Goal: Information Seeking & Learning: Learn about a topic

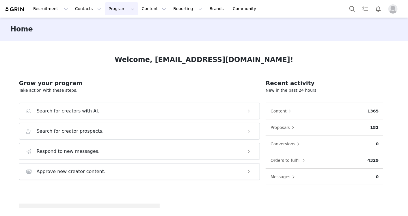
click at [105, 12] on button "Program Program" at bounding box center [121, 8] width 33 height 13
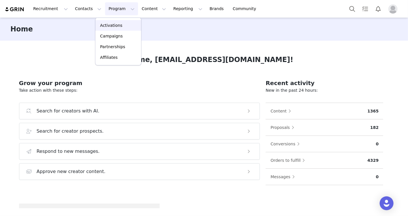
click at [103, 24] on p "Activations" at bounding box center [111, 26] width 22 height 6
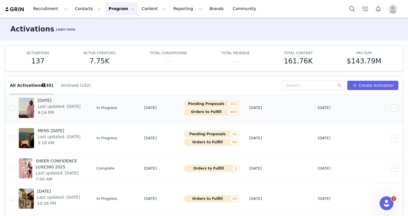
scroll to position [96, 0]
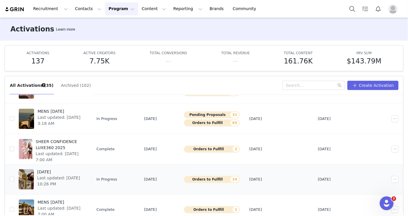
click at [73, 170] on span "[DATE]" at bounding box center [60, 172] width 46 height 6
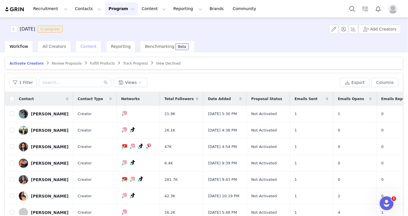
click at [88, 46] on span "Content" at bounding box center [89, 46] width 16 height 5
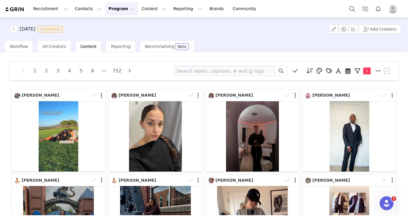
click at [376, 70] on icon at bounding box center [378, 71] width 5 height 6
select select "d6146601-472d-40a3-8610-2cd5d679b0e4"
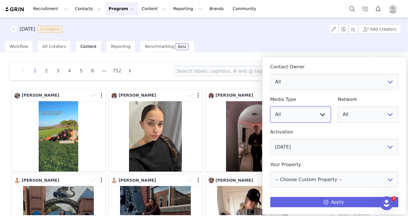
click at [321, 115] on select "All Image Video" at bounding box center [300, 114] width 61 height 16
select select "video"
click at [270, 106] on select "All Image Video" at bounding box center [300, 114] width 61 height 16
drag, startPoint x: 365, startPoint y: 114, endPoint x: 366, endPoint y: 123, distance: 9.3
click at [365, 114] on select "All YouTube Twitter Facebook Twitch Instagram Pinterest TikTok Other Uploads" at bounding box center [368, 114] width 61 height 16
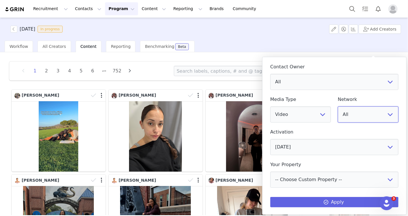
select select "5"
click at [338, 106] on select "All YouTube Twitter Facebook Twitch Instagram Pinterest TikTok Other Uploads" at bounding box center [368, 114] width 61 height 16
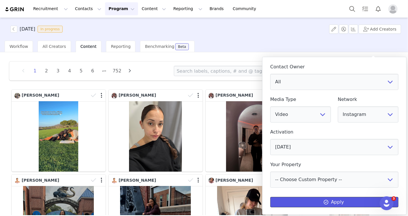
click at [353, 198] on button "Apply" at bounding box center [334, 202] width 128 height 10
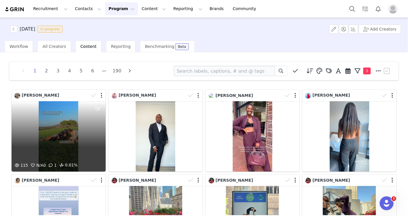
click at [53, 150] on div "115 N/A 0 1 0.01%" at bounding box center [59, 136] width 94 height 70
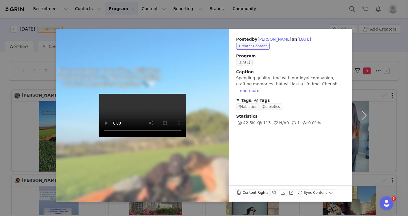
click at [392, 43] on div "Posted by Taylor Keightley on Oct 1, 2025 Creator Content Program SEPTEMBER 202…" at bounding box center [204, 108] width 408 height 216
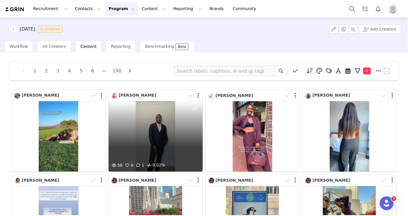
click at [178, 153] on div "58 8 1 0.02%" at bounding box center [155, 136] width 94 height 70
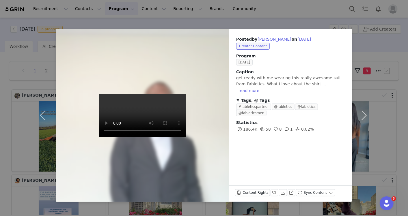
click at [387, 47] on div "Posted by Terrance Williams on Oct 1, 2025 Creator Content Program SEPTEMBER 20…" at bounding box center [204, 108] width 408 height 216
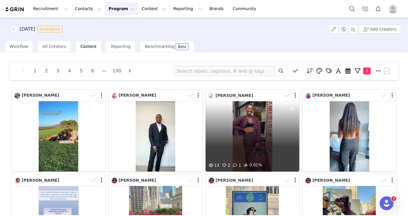
click at [252, 137] on div "13 2 1 0.01%" at bounding box center [252, 136] width 94 height 70
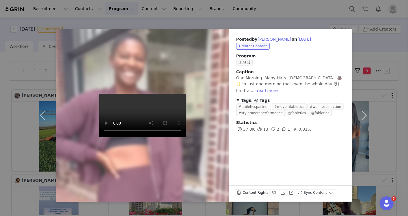
click at [1, 162] on div "Posted by Tasha Turnbull on Oct 1, 2025 Creator Content Program SEPTEMBER 2025 …" at bounding box center [204, 108] width 408 height 216
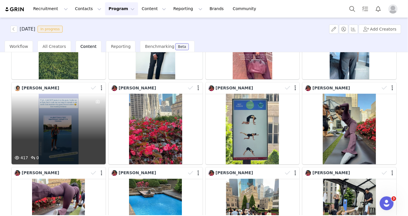
scroll to position [160, 0]
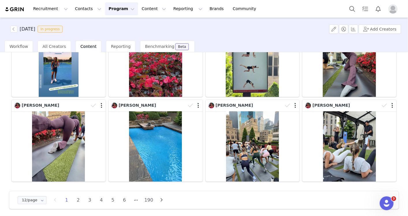
click at [160, 196] on button "button" at bounding box center [161, 200] width 9 height 8
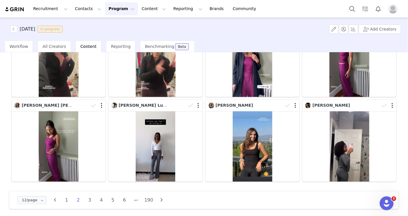
click at [161, 198] on icon "button" at bounding box center [161, 200] width 9 height 5
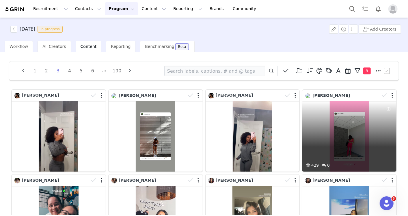
scroll to position [96, 0]
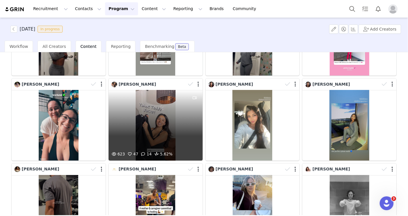
click at [166, 138] on div "623 47 14 5.62%" at bounding box center [155, 125] width 94 height 70
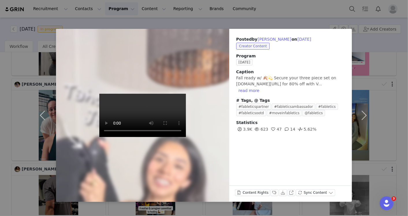
click at [2, 187] on div "Posted by Lettie Quiroz on Oct 1, 2025 Creator Content Program SEPTEMBER 2025 C…" at bounding box center [204, 108] width 408 height 216
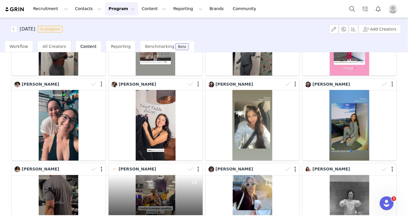
scroll to position [160, 0]
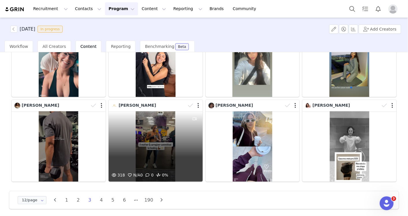
click at [170, 173] on div "318 N/A 0 0 0%" at bounding box center [155, 177] width 94 height 10
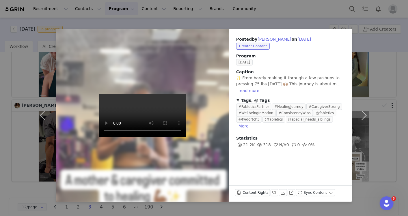
click at [15, 179] on div "Posted by Jeniece Stewart on Oct 1, 2025 Creator Content Program SEPTEMBER 2025…" at bounding box center [204, 108] width 408 height 216
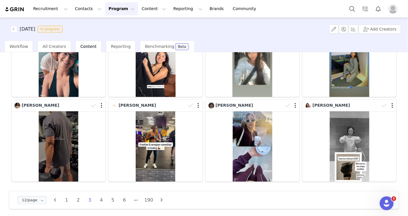
click at [158, 198] on icon "button" at bounding box center [161, 200] width 9 height 5
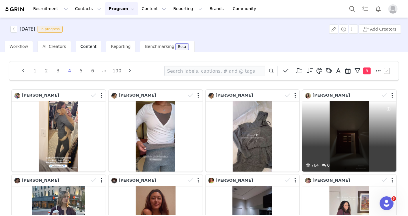
scroll to position [128, 0]
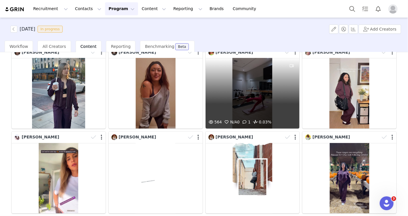
click at [248, 102] on div "564 N/A 0 1 0.03%" at bounding box center [252, 93] width 94 height 70
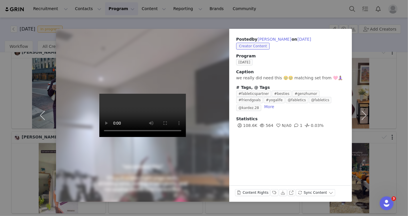
click at [399, 117] on div "Posted by Aleya Antoine on Oct 1, 2025 Creator Content Program SEPTEMBER 2025 C…" at bounding box center [204, 108] width 408 height 216
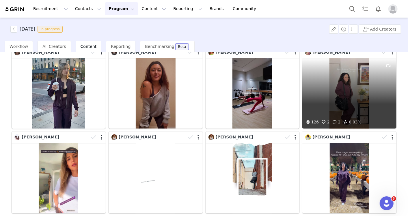
click at [363, 115] on div "126 2 2 0.03%" at bounding box center [349, 93] width 94 height 70
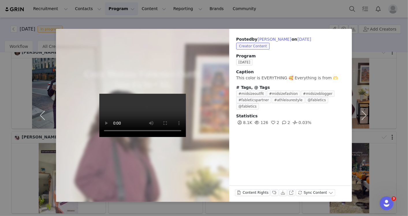
click at [396, 101] on div "Posted by Carolina Edson on Oct 1, 2025 Creator Content Program SEPTEMBER 2025 …" at bounding box center [204, 108] width 408 height 216
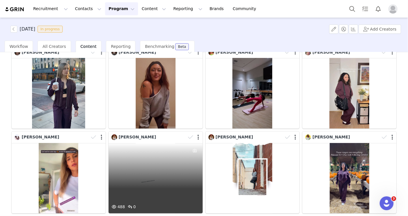
scroll to position [160, 0]
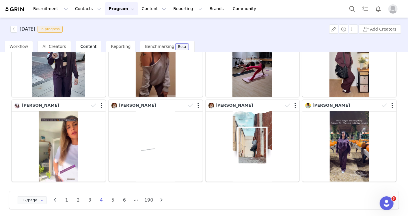
click at [160, 198] on icon "button" at bounding box center [161, 200] width 9 height 5
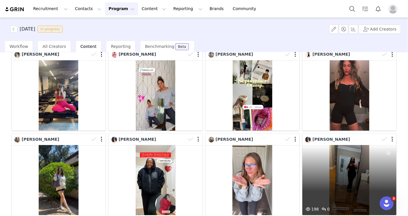
scroll to position [64, 0]
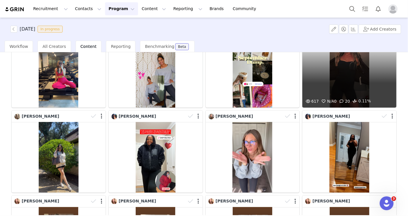
drag, startPoint x: 343, startPoint y: 109, endPoint x: 345, endPoint y: 87, distance: 22.3
click at [345, 87] on div "617 N/A 0 20 0.11%" at bounding box center [349, 72] width 94 height 70
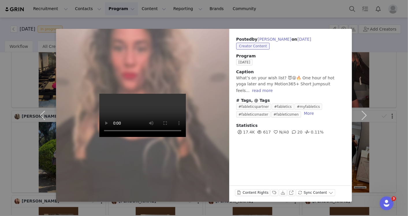
click at [400, 97] on div "Posted by Jenna Matroni on Oct 1, 2025 Creator Content Program SEPTEMBER 2025 C…" at bounding box center [204, 108] width 408 height 216
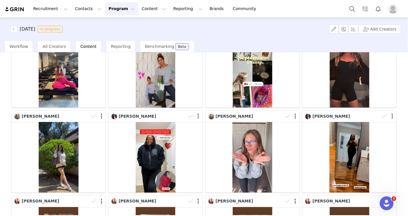
scroll to position [160, 0]
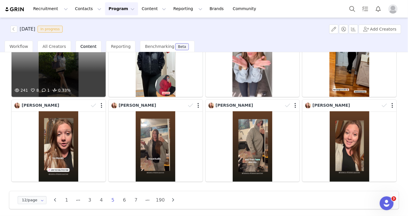
drag, startPoint x: 111, startPoint y: 81, endPoint x: 54, endPoint y: 74, distance: 56.9
click at [54, 74] on div "241 8 1 0.33%" at bounding box center [59, 61] width 94 height 70
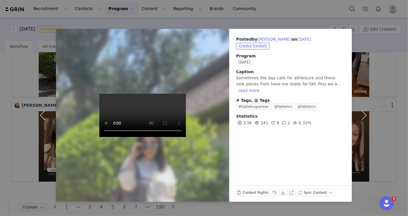
click at [398, 92] on div "Posted by Alexandria Posada on Oct 1, 2025 Creator Content Program SEPTEMBER 20…" at bounding box center [204, 108] width 408 height 216
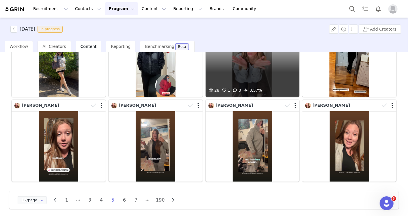
click at [233, 70] on div "28 1 0 0.57%" at bounding box center [252, 61] width 94 height 70
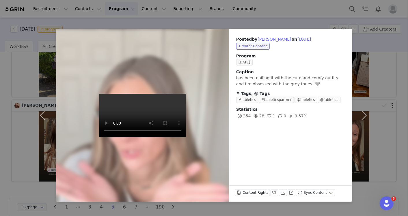
click at [405, 123] on div "Posted by Laney Kathryn on Oct 1, 2025 Creator Content Program SEPTEMBER 2025 C…" at bounding box center [204, 108] width 408 height 216
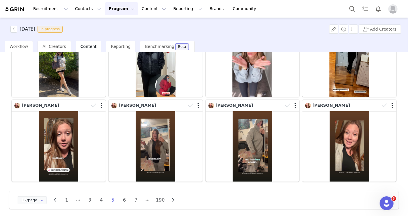
drag, startPoint x: 173, startPoint y: 199, endPoint x: 185, endPoint y: 198, distance: 12.7
click at [173, 199] on icon "button" at bounding box center [173, 200] width 9 height 5
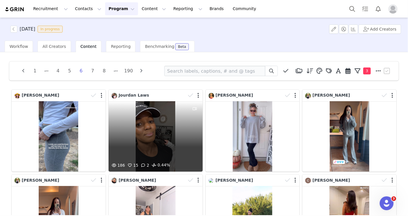
click at [173, 142] on div "186 15 2 0.44%" at bounding box center [155, 136] width 94 height 70
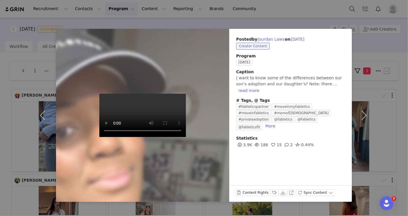
click at [397, 98] on div "Posted by Jourdan Laws on Oct 1, 2025 Creator Content Program SEPTEMBER 2025 Ca…" at bounding box center [204, 108] width 408 height 216
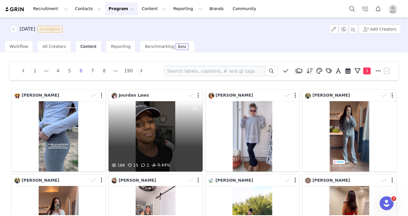
click at [178, 126] on div "186 15 2 0.44%" at bounding box center [155, 136] width 94 height 70
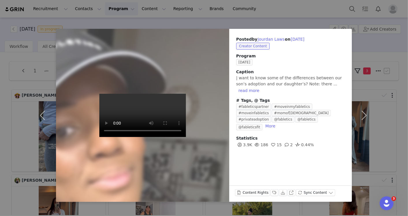
click at [397, 78] on div "Posted by Jourdan Laws on Oct 1, 2025 Creator Content Program SEPTEMBER 2025 Ca…" at bounding box center [204, 108] width 408 height 216
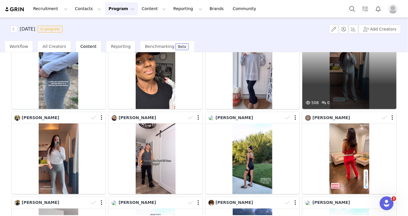
scroll to position [128, 0]
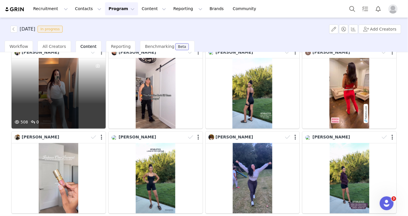
click at [102, 96] on div at bounding box center [98, 88] width 16 height 61
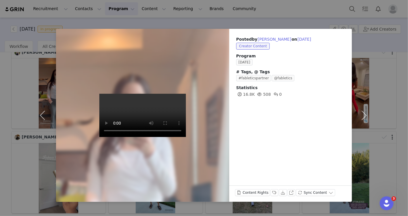
click at [5, 95] on div "Posted by Megan Griffin on Oct 1, 2025 Creator Content Program SEPTEMBER 2025 #…" at bounding box center [204, 108] width 408 height 216
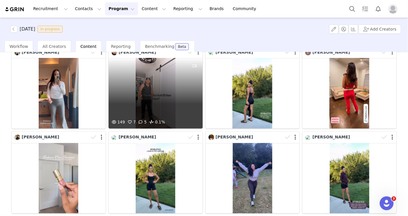
click at [140, 98] on div "149 7 5 0.1%" at bounding box center [155, 93] width 94 height 70
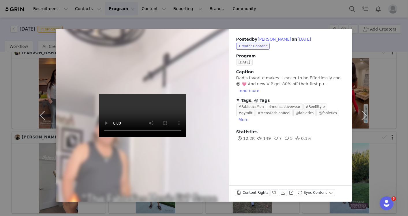
click at [401, 70] on div "Posted by Donia Mannino on Oct 1, 2025 Creator Content Program SEPTEMBER 2025 C…" at bounding box center [204, 108] width 408 height 216
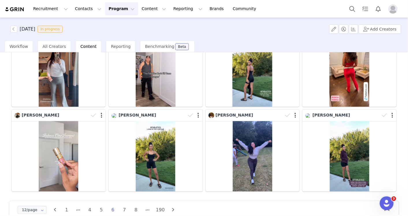
scroll to position [160, 0]
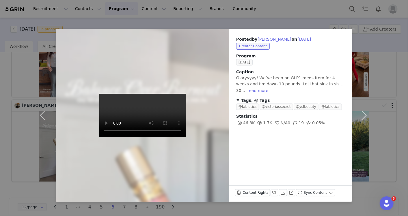
click at [12, 188] on div "Posted by Kimberly Smith on Oct 1, 2025 Creator Content Program SEPTEMBER 2025 …" at bounding box center [204, 108] width 408 height 216
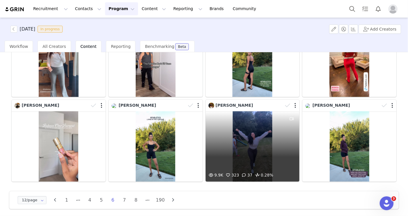
click at [248, 134] on div "9.9K 323 37 0.28%" at bounding box center [252, 146] width 94 height 70
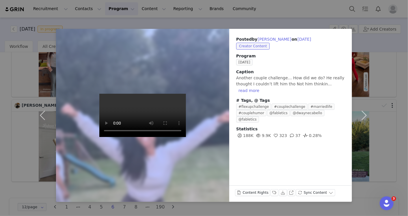
click at [400, 91] on div "Posted by Asia Cabello on Oct 1, 2025 Creator Content Program SEPTEMBER 2025 Ca…" at bounding box center [204, 108] width 408 height 216
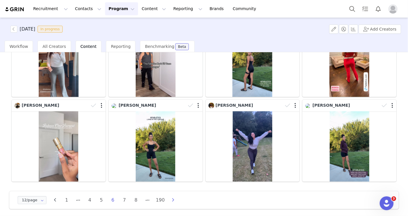
click at [172, 199] on icon "button" at bounding box center [173, 200] width 9 height 5
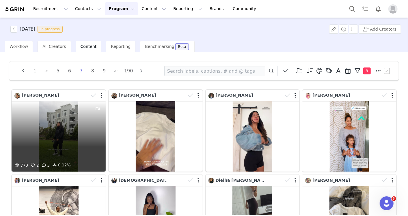
click at [70, 154] on div "770 2 3 0.12%" at bounding box center [59, 136] width 94 height 70
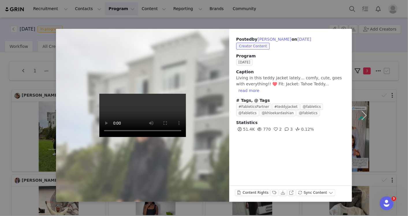
click at [402, 116] on div "Posted by Eileen Huynh on Oct 1, 2025 Creator Content Program SEPTEMBER 2025 Ca…" at bounding box center [204, 108] width 408 height 216
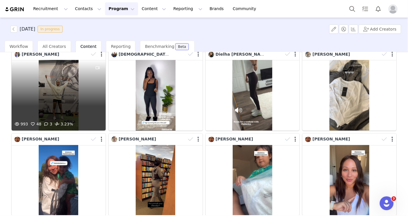
scroll to position [160, 0]
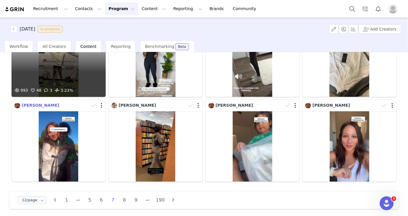
click at [33, 76] on div "993 48 3 3.23%" at bounding box center [59, 61] width 94 height 70
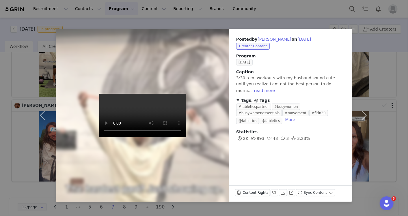
click at [398, 98] on div "Posted by Alee Roan on Oct 1, 2025 Creator Content Program SEPTEMBER 2025 Capti…" at bounding box center [204, 108] width 408 height 216
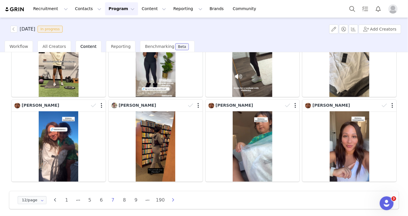
click at [169, 198] on icon "button" at bounding box center [173, 200] width 9 height 5
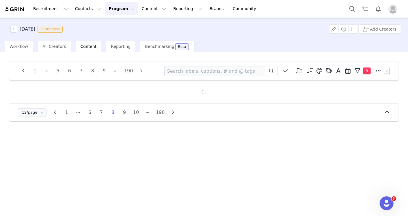
scroll to position [0, 0]
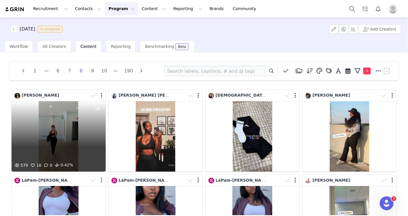
click at [81, 143] on div "579 16 0 0.42%" at bounding box center [59, 136] width 94 height 70
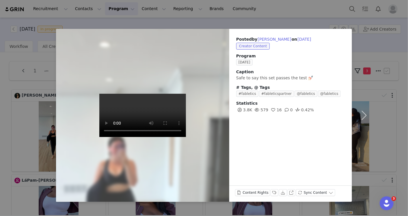
click at [407, 104] on html "Recruitment Recruitment Creator Search Curated Lists Landing Pages Web Extensio…" at bounding box center [204, 108] width 408 height 216
click at [297, 23] on div "Posted by Katie Meurer on Oct 1, 2025 Creator Content Program SEPTEMBER 2025 Ca…" at bounding box center [204, 108] width 408 height 216
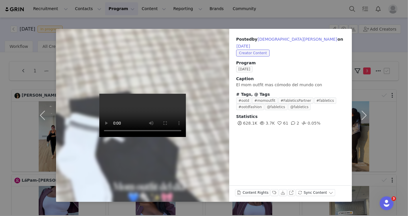
click at [270, 18] on div "Posted by Britani Delgado Rodriguez on Oct 1, 2025 Creator Content Program SEPT…" at bounding box center [204, 108] width 408 height 216
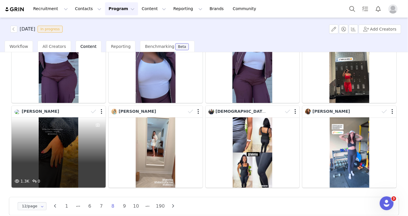
scroll to position [160, 0]
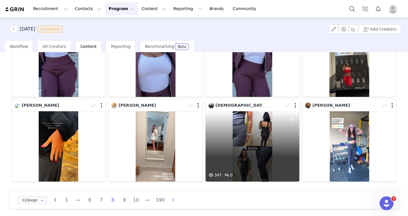
click at [172, 198] on icon "button" at bounding box center [173, 200] width 9 height 5
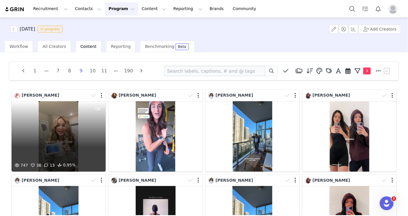
click at [92, 152] on div at bounding box center [98, 131] width 16 height 61
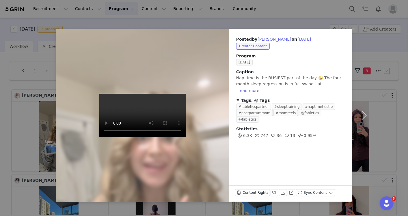
click at [265, 16] on div "Posted by Emi Fabian on Oct 1, 2025 Creator Content Program SEPTEMBER 2025 Capt…" at bounding box center [204, 108] width 408 height 216
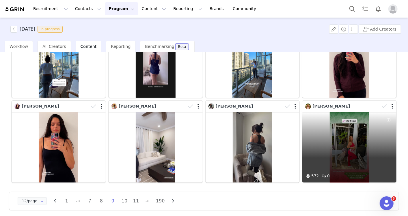
scroll to position [160, 0]
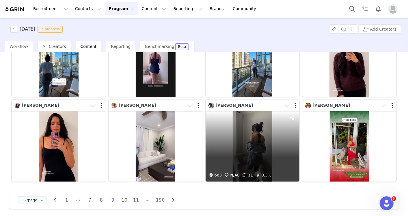
click at [260, 150] on div "663 N/A 0 11 0.3%" at bounding box center [252, 146] width 94 height 70
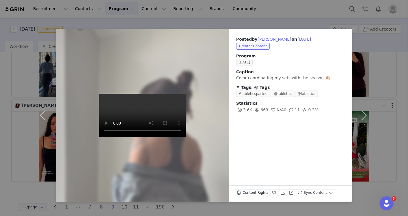
click at [8, 185] on div "Posted by Sydney Villa on Oct 1, 2025 Creator Content Program SEPTEMBER 2025 Ca…" at bounding box center [204, 108] width 408 height 216
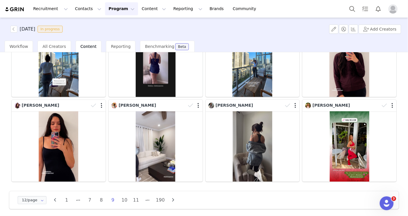
click at [169, 198] on icon "button" at bounding box center [173, 200] width 9 height 5
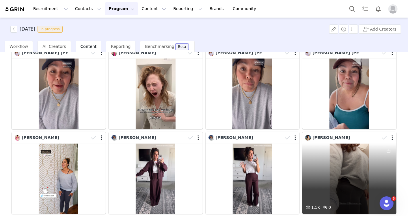
scroll to position [128, 0]
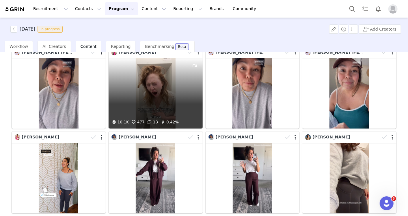
click at [116, 105] on div "10.1K 477 13 0.42%" at bounding box center [155, 93] width 94 height 70
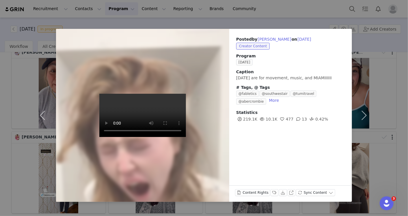
click at [237, 21] on div "Posted by Ashlynn Neumayer on Oct 1, 2025 Creator Content Program SEPTEMBER 202…" at bounding box center [204, 108] width 408 height 216
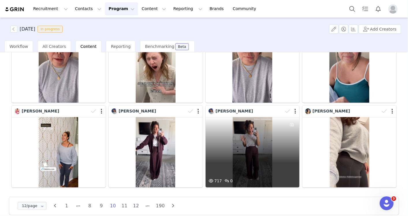
scroll to position [160, 0]
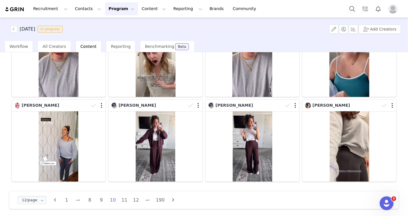
click at [171, 198] on icon "button" at bounding box center [173, 200] width 9 height 5
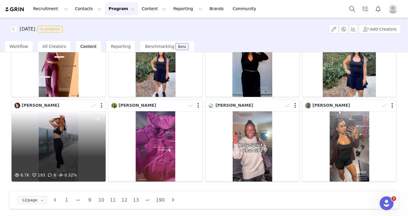
click at [71, 162] on div "6.7K 193 6 0.32%" at bounding box center [59, 146] width 94 height 70
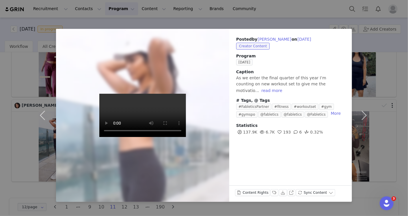
click at [267, 18] on div "Posted by Sharayu Mahale on Sep 30, 2025 Creator Content Program SEPTEMBER 2025…" at bounding box center [204, 108] width 408 height 216
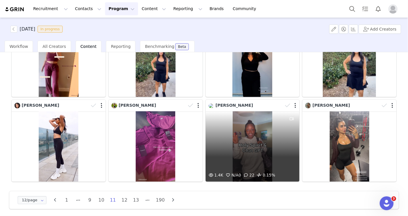
click at [265, 105] on div "Lynda Darko" at bounding box center [245, 105] width 74 height 6
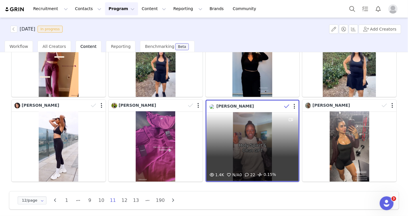
click at [270, 114] on div "1.4K N/A 0 22 0.15%" at bounding box center [252, 146] width 92 height 69
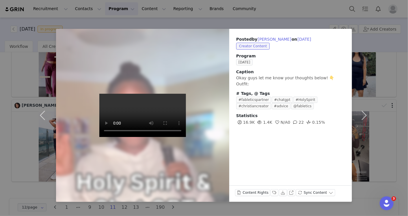
click at [257, 17] on div "Posted by Lynda Darko on Sep 30, 2025 Creator Content Program SEPTEMBER 2025 Ca…" at bounding box center [204, 108] width 408 height 216
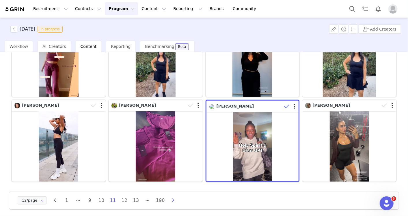
click at [170, 198] on icon "button" at bounding box center [173, 200] width 9 height 5
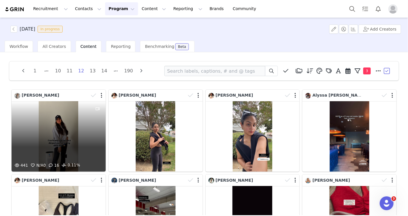
click at [75, 147] on div "441 N/A 0 16 0.11%" at bounding box center [59, 136] width 94 height 70
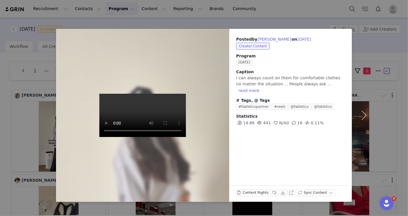
click at [293, 11] on div "Posted by Dani Lynch on Sep 30, 2025 Creator Content Program SEPTEMBER 2025 Cap…" at bounding box center [204, 108] width 408 height 216
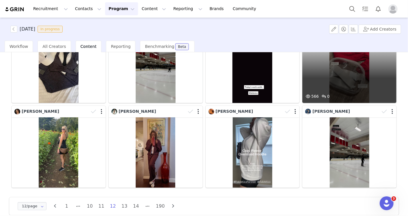
scroll to position [160, 0]
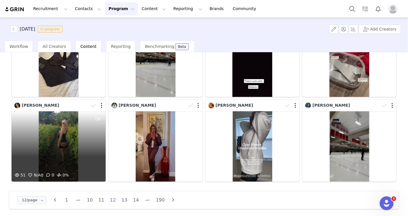
drag, startPoint x: 107, startPoint y: 163, endPoint x: 52, endPoint y: 160, distance: 55.2
click at [52, 160] on div "51 N/A 0 0 0%" at bounding box center [59, 146] width 94 height 70
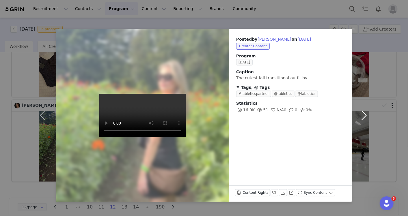
click at [365, 114] on button "button" at bounding box center [364, 115] width 24 height 173
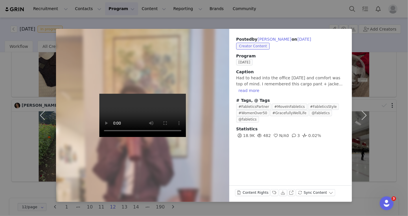
click at [396, 150] on div "Posted by Valerie Hatcher on Sep 30, 2025 Creator Content Program SEPTEMBER 202…" at bounding box center [204, 108] width 408 height 216
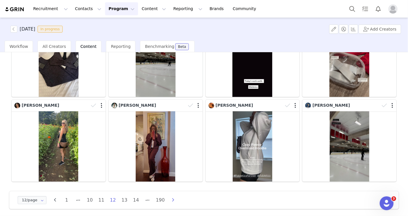
click at [171, 198] on icon "button" at bounding box center [173, 200] width 9 height 5
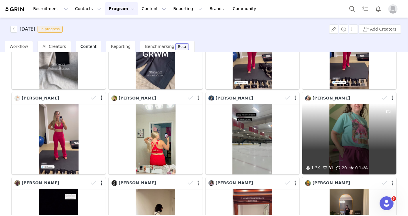
scroll to position [96, 0]
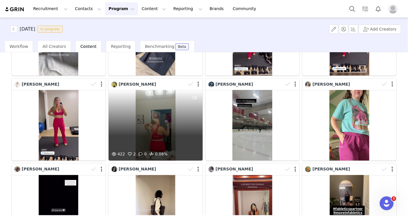
click at [162, 141] on div "422 2 0 0.08%" at bounding box center [155, 125] width 94 height 70
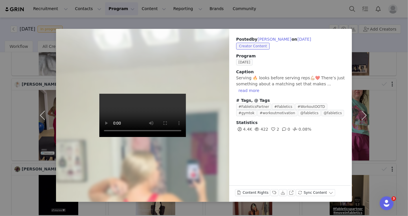
drag, startPoint x: 396, startPoint y: 110, endPoint x: 391, endPoint y: 114, distance: 6.1
click at [396, 110] on div "Posted by Laci Hentschel on Sep 30, 2025 Creator Content Program SEPTEMBER 2025…" at bounding box center [204, 108] width 408 height 216
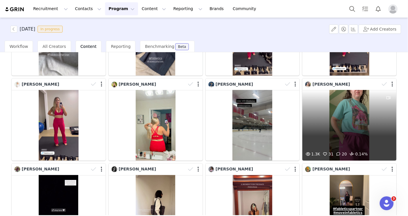
click at [347, 123] on div "1.3K 31 20 0.14%" at bounding box center [349, 125] width 94 height 70
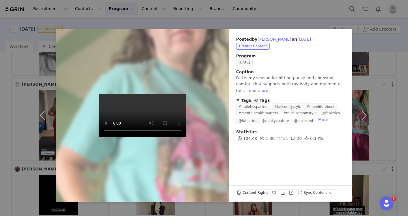
click at [401, 113] on div "Posted by Shelby Caswell on Sep 30, 2025 Creator Content Program SEPTEMBER 2025…" at bounding box center [204, 108] width 408 height 216
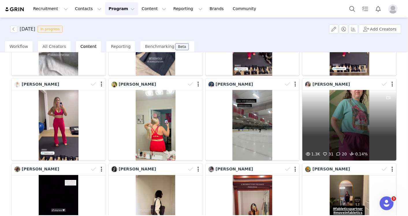
scroll to position [160, 0]
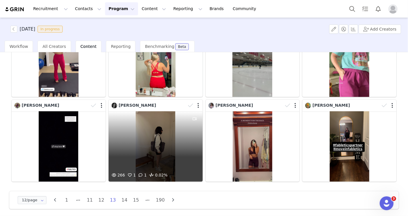
drag, startPoint x: 108, startPoint y: 162, endPoint x: 119, endPoint y: 162, distance: 11.5
click at [119, 162] on div "266 1 1 0.02%" at bounding box center [155, 146] width 94 height 70
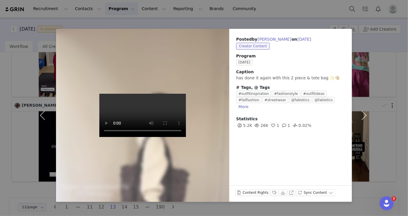
click at [20, 187] on div "Posted by Paola Cabrera on Sep 30, 2025 Creator Content Program SEPTEMBER 2025 …" at bounding box center [204, 108] width 408 height 216
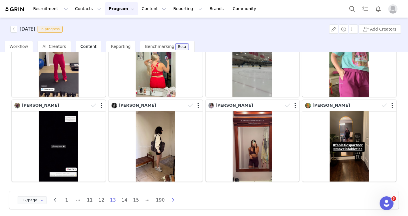
click at [175, 198] on icon "button" at bounding box center [173, 200] width 9 height 5
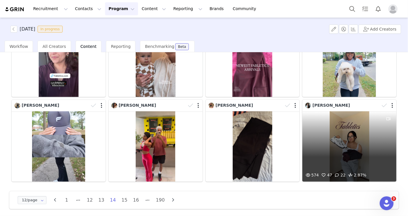
click at [338, 164] on div "574 47 22 2.87%" at bounding box center [349, 146] width 94 height 70
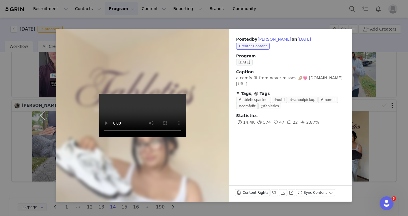
click at [400, 98] on div "Posted by Karissa Ochoa on Sep 30, 2025 Creator Content Program SEPTEMBER 2025 …" at bounding box center [204, 108] width 408 height 216
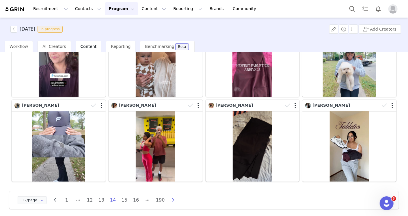
click at [171, 198] on icon "button" at bounding box center [173, 200] width 9 height 5
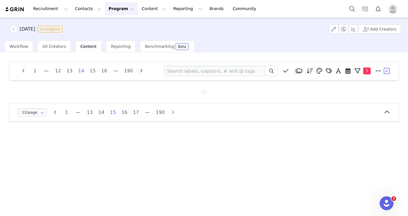
scroll to position [0, 0]
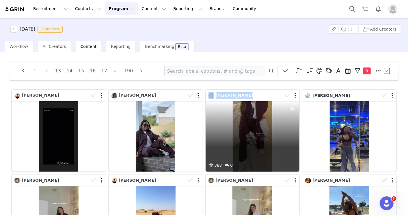
click at [201, 153] on div "Shyra Damato Ashleigh Bivins Maria Nava 388 0 Sharese Davis 731 0 Maria Nava Sh…" at bounding box center [204, 215] width 388 height 255
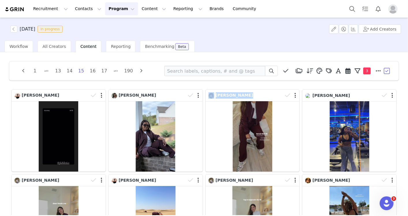
click at [192, 153] on div at bounding box center [155, 136] width 94 height 70
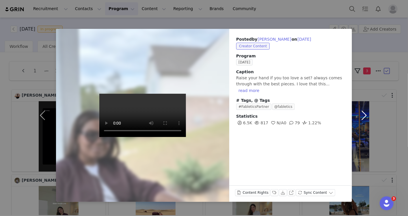
click at [368, 46] on button "button" at bounding box center [364, 115] width 24 height 173
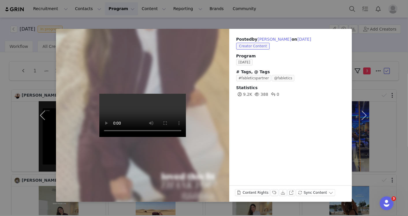
click at [287, 21] on div "Posted by Maria Nava on Sep 30, 2025 Creator Content Program SEPTEMBER 2025 # T…" at bounding box center [204, 108] width 408 height 216
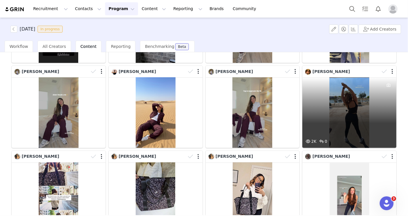
scroll to position [128, 0]
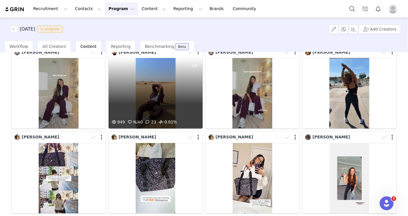
click at [129, 111] on div "849 N/A 0 23 0.01%" at bounding box center [155, 93] width 94 height 70
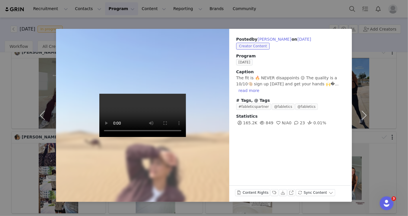
drag, startPoint x: 279, startPoint y: 16, endPoint x: 282, endPoint y: 26, distance: 10.5
click at [279, 16] on div "Posted by Shyra Damato on Sep 30, 2025 Creator Content Program SEPTEMBER 2025 C…" at bounding box center [204, 108] width 408 height 216
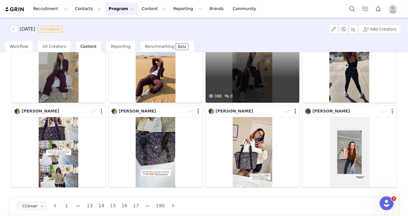
scroll to position [160, 0]
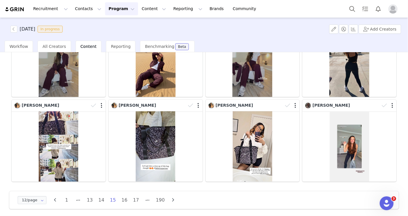
click at [170, 198] on icon "button" at bounding box center [173, 200] width 9 height 5
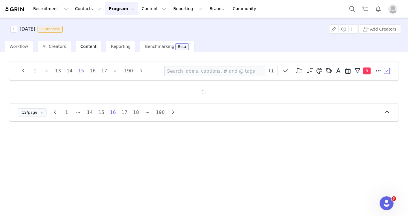
scroll to position [0, 0]
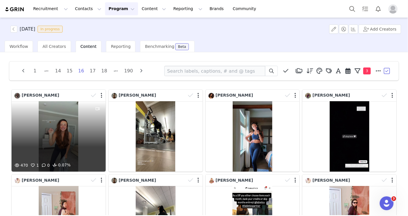
click at [85, 155] on div "470 1 0 0.07%" at bounding box center [59, 136] width 94 height 70
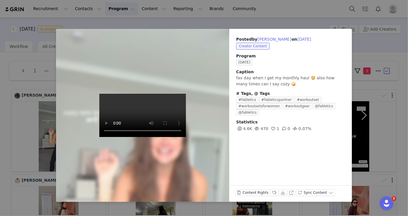
click at [255, 9] on div "Posted by Taylor Smith on Sep 30, 2025 Creator Content Program SEPTEMBER 2025 C…" at bounding box center [204, 108] width 408 height 216
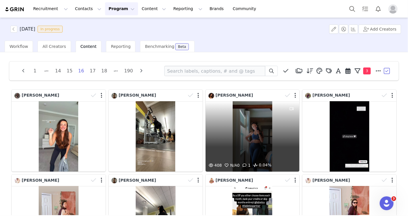
click at [251, 152] on div "408 N/A 0 1 0.04%" at bounding box center [252, 136] width 94 height 70
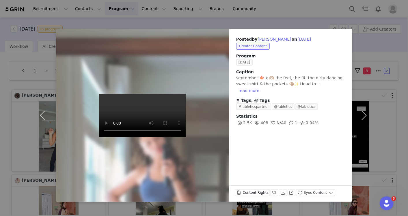
click at [300, 19] on div "Posted by Ashanté Horne on Sep 30, 2025 Creator Content Program SEPTEMBER 2025 …" at bounding box center [204, 108] width 408 height 216
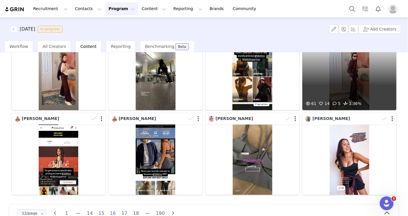
scroll to position [160, 0]
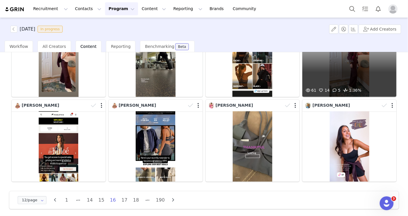
click at [340, 81] on div "61 14 5 1.36%" at bounding box center [349, 61] width 94 height 70
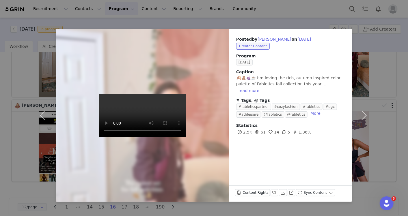
click at [313, 21] on div "Posted by Amanda Mueller on Sep 30, 2025 Creator Content Program SEPTEMBER 2025…" at bounding box center [204, 108] width 408 height 216
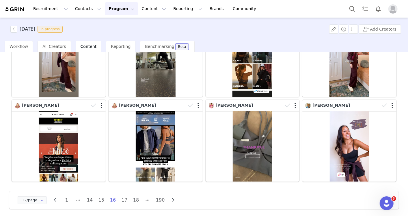
click at [173, 198] on icon "button" at bounding box center [173, 200] width 9 height 5
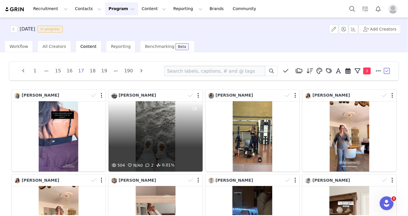
click at [165, 154] on div "504 N/A 0 2 0.01%" at bounding box center [155, 136] width 94 height 70
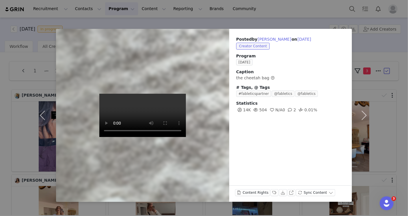
click at [247, 14] on div "Posted by Alyssa Brown on Sep 30, 2025 Creator Content Program SEPTEMBER 2025 C…" at bounding box center [204, 108] width 408 height 216
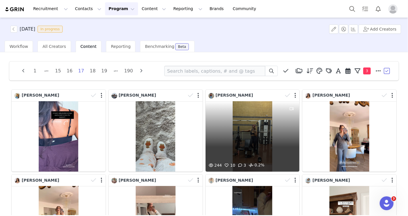
click at [247, 118] on div "244 10 3 0.2%" at bounding box center [252, 136] width 94 height 70
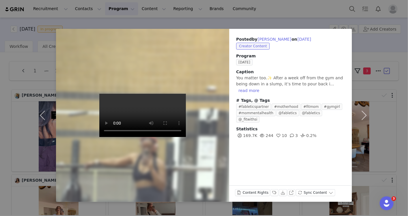
click at [295, 11] on div "Posted by Sierra McKenzie on Sep 30, 2025 Creator Content Program SEPTEMBER 202…" at bounding box center [204, 108] width 408 height 216
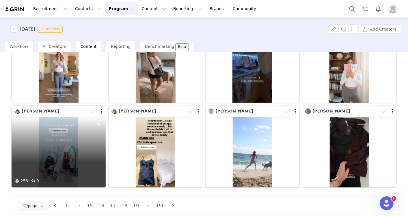
scroll to position [160, 0]
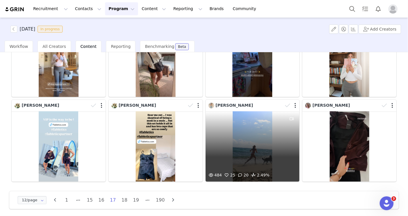
drag, startPoint x: 290, startPoint y: 158, endPoint x: 276, endPoint y: 157, distance: 14.5
click at [276, 157] on div "484 25 20 2.49%" at bounding box center [252, 146] width 94 height 70
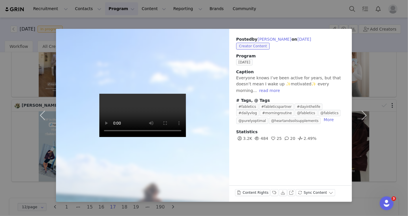
click at [270, 16] on div "Posted by Gabriella Miller on Sep 30, 2025 Creator Content Program SEPTEMBER 20…" at bounding box center [204, 108] width 408 height 216
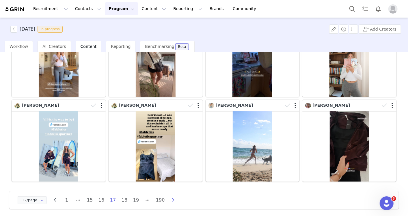
click at [172, 199] on icon "button" at bounding box center [173, 200] width 9 height 5
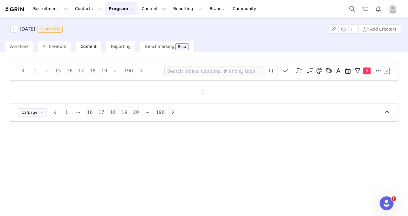
scroll to position [0, 0]
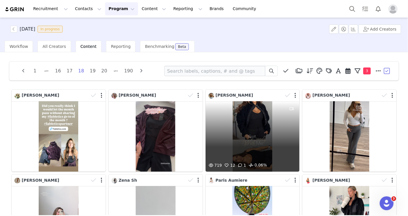
click at [278, 142] on div "719 12 1 0.06%" at bounding box center [252, 136] width 94 height 70
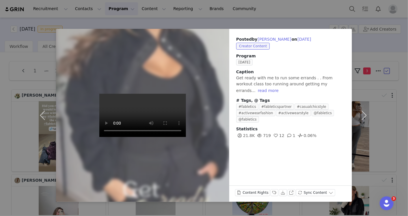
click at [283, 13] on div "Posted by Claudia Calzadilla on Sep 30, 2025 Creator Content Program SEPTEMBER …" at bounding box center [204, 108] width 408 height 216
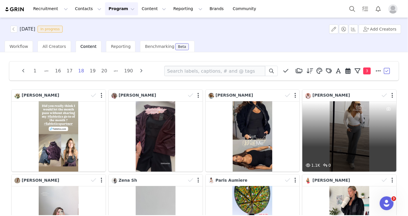
scroll to position [160, 0]
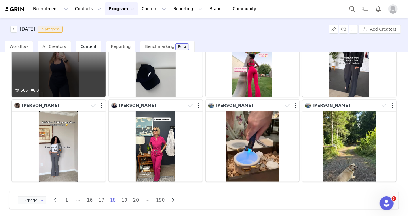
click at [103, 68] on div at bounding box center [98, 56] width 16 height 61
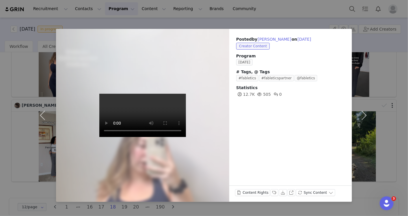
click at [6, 99] on div "Posted by Sydnie Manigault on Sep 30, 2025 Creator Content Program SEPTEMBER 20…" at bounding box center [204, 108] width 408 height 216
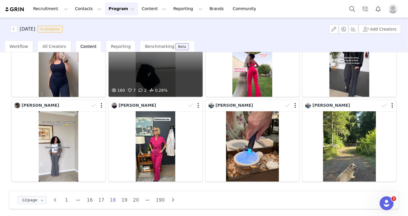
click at [171, 68] on div "160 7 2 0.26%" at bounding box center [155, 61] width 94 height 70
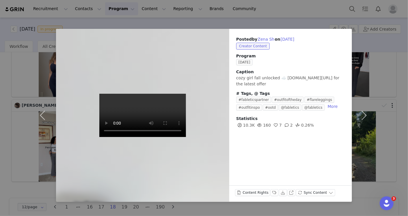
click at [395, 75] on div "Posted by Zena Sh on Sep 30, 2025 Creator Content Program SEPTEMBER 2025 Captio…" at bounding box center [204, 108] width 408 height 216
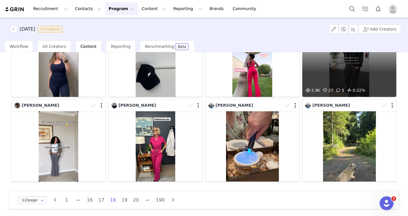
drag, startPoint x: 387, startPoint y: 78, endPoint x: 352, endPoint y: 78, distance: 35.5
click at [352, 78] on div "2.9K 27 6 0.22%" at bounding box center [349, 61] width 94 height 70
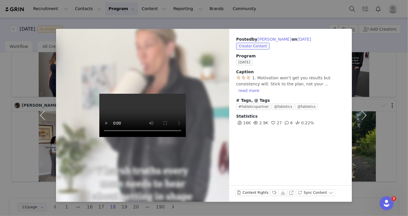
click at [397, 114] on div "Posted by Britt Donovan on Sep 30, 2025 Creator Content Program SEPTEMBER 2025 …" at bounding box center [204, 108] width 408 height 216
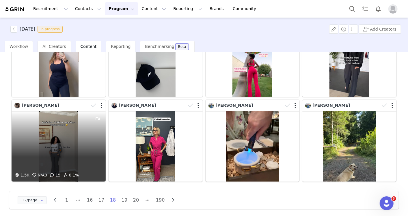
click at [86, 159] on div "1.5K N/A 0 15 0.1%" at bounding box center [59, 146] width 94 height 70
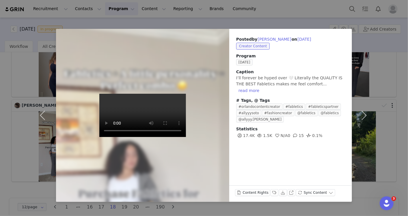
click at [399, 91] on div "Posted by Alizah Hasim on Sep 30, 2025 Creator Content Program SEPTEMBER 2025 C…" at bounding box center [204, 108] width 408 height 216
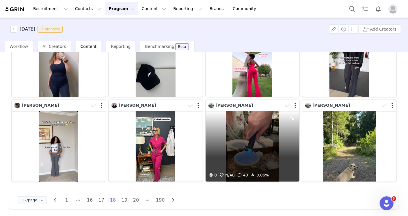
click at [248, 156] on div "0 N/A 0 49 0.06%" at bounding box center [252, 146] width 94 height 70
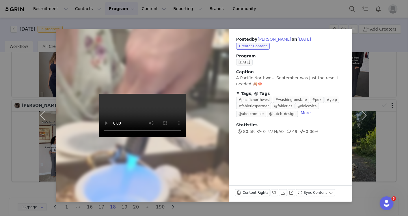
click at [395, 124] on div "Posted by Rachel Richardson on Sep 30, 2025 Creator Content Program SEPTEMBER 2…" at bounding box center [204, 108] width 408 height 216
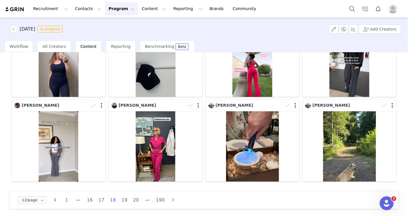
drag, startPoint x: 176, startPoint y: 198, endPoint x: 172, endPoint y: 198, distance: 3.5
click at [175, 198] on div "12/page 12/page 24/page 36/page 48/page 1 16 17 18 19 20 190" at bounding box center [98, 200] width 164 height 9
click at [172, 198] on icon "button" at bounding box center [173, 200] width 9 height 5
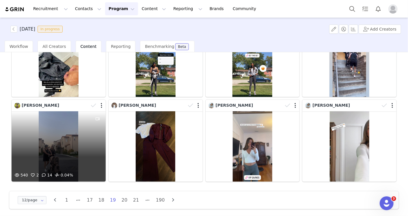
click at [28, 164] on div "540 2 14 0.04%" at bounding box center [59, 146] width 94 height 70
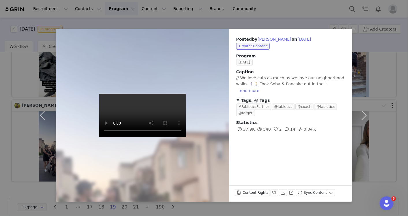
click at [398, 131] on div "Posted by Michelle Sun on Sep 30, 2025 Creator Content Program SEPTEMBER 2025 C…" at bounding box center [204, 108] width 408 height 216
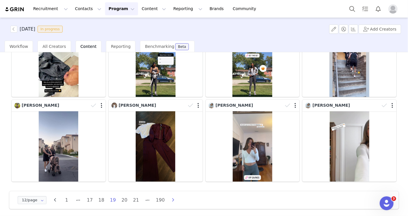
click at [171, 198] on icon "button" at bounding box center [173, 200] width 9 height 5
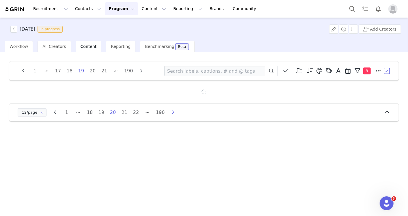
scroll to position [0, 0]
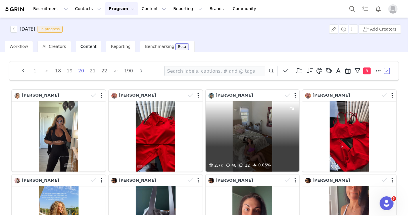
click at [271, 158] on div "2.7K 48 12 0.06%" at bounding box center [252, 136] width 94 height 70
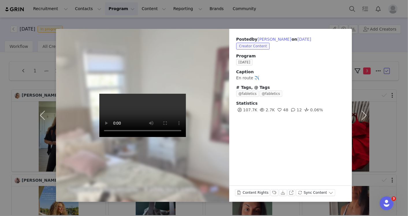
click at [399, 104] on div "Posted by Jenna Willis on Sep 30, 2025 Creator Content Program SEPTEMBER 2025 C…" at bounding box center [204, 108] width 408 height 216
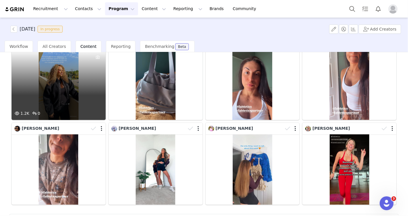
scroll to position [160, 0]
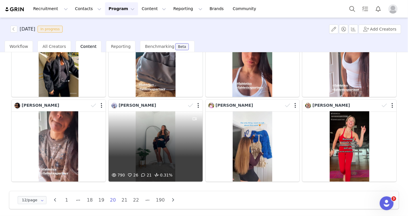
click at [181, 156] on div "790 26 21 0.31%" at bounding box center [155, 146] width 94 height 70
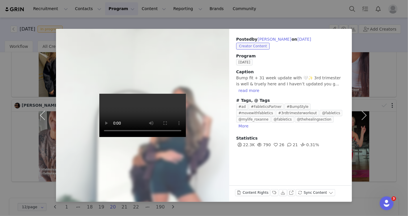
click at [401, 101] on div "Posted by Roxanne Ekhaese on Sep 30, 2025 Creator Content Program SEPTEMBER 202…" at bounding box center [204, 108] width 408 height 216
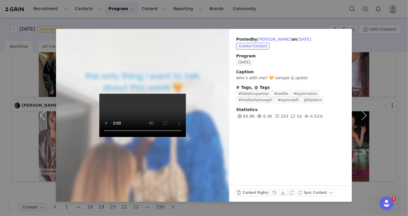
click at [397, 98] on div "Posted by Tori Price on Sep 30, 2025 Creator Content Program SEPTEMBER 2025 Cap…" at bounding box center [204, 108] width 408 height 216
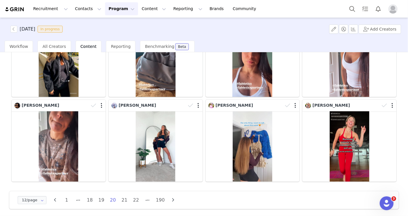
click at [173, 196] on button "button" at bounding box center [173, 200] width 9 height 8
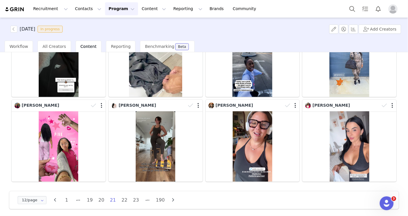
click at [172, 198] on icon "button" at bounding box center [173, 200] width 9 height 5
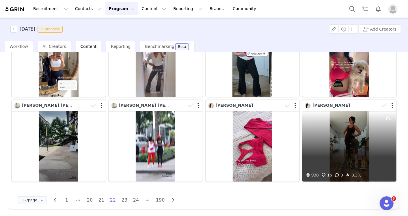
drag, startPoint x: 230, startPoint y: 181, endPoint x: 312, endPoint y: 147, distance: 88.9
click at [312, 147] on div "938 16 3 0.3%" at bounding box center [349, 146] width 94 height 70
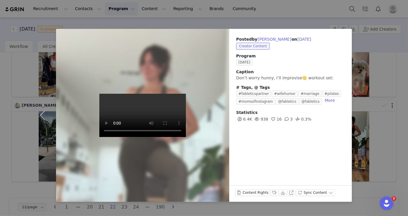
click at [400, 130] on div "Posted by Lauren Knuf on Sep 30, 2025 Creator Content Program SEPTEMBER 2025 Ca…" at bounding box center [204, 108] width 408 height 216
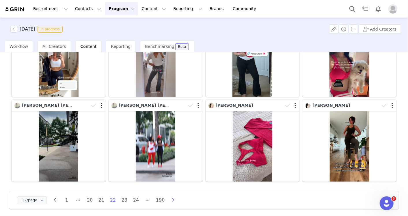
click at [171, 198] on icon "button" at bounding box center [173, 200] width 9 height 5
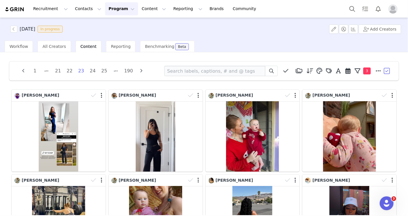
click at [22, 73] on button "button" at bounding box center [23, 71] width 9 height 8
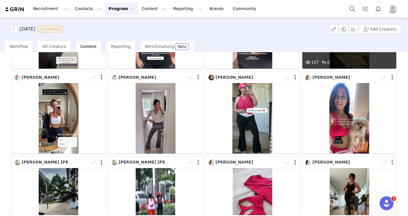
scroll to position [160, 0]
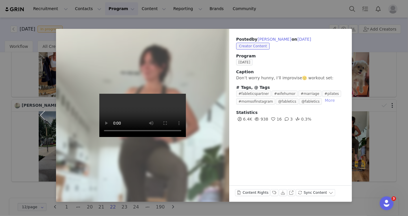
click at [322, 100] on button "More" at bounding box center [329, 100] width 15 height 7
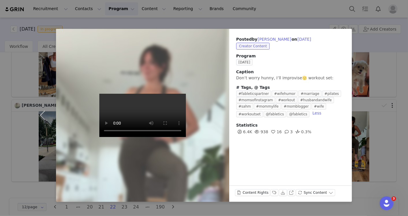
click at [296, 23] on div "Posted by Lauren Knuf on Sep 30, 2025 Creator Content Program SEPTEMBER 2025 Ca…" at bounding box center [204, 108] width 408 height 216
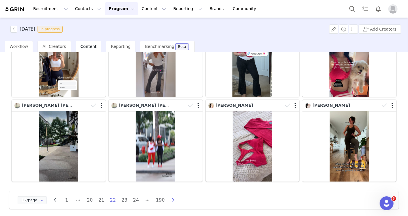
click at [175, 198] on icon "button" at bounding box center [173, 200] width 9 height 5
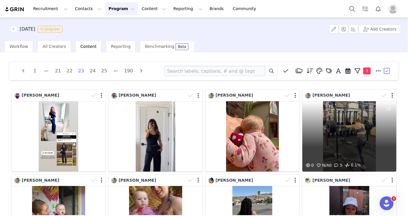
scroll to position [64, 0]
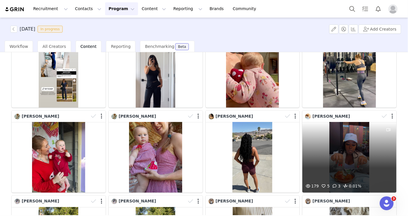
click at [333, 157] on div "179 5 3 0.01%" at bounding box center [349, 157] width 94 height 70
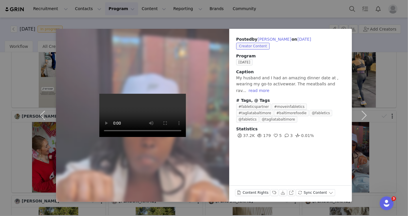
click at [283, 14] on div "Posted by Faustina Addo on Sep 30, 2025 Creator Content Program SEPTEMBER 2025 …" at bounding box center [204, 108] width 408 height 216
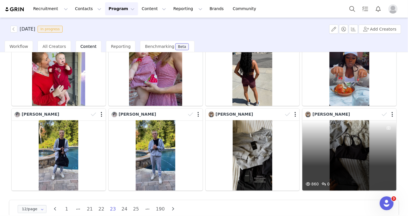
scroll to position [160, 0]
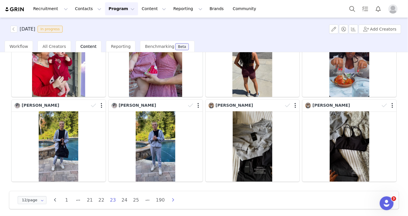
click at [175, 198] on icon "button" at bounding box center [173, 200] width 9 height 5
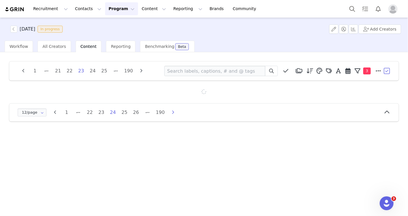
scroll to position [0, 0]
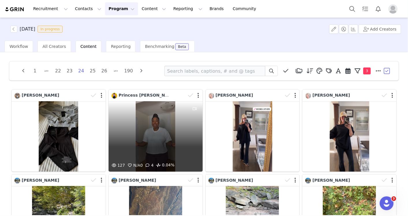
click at [122, 147] on div "127 N/A 0 4 0.04%" at bounding box center [155, 136] width 94 height 70
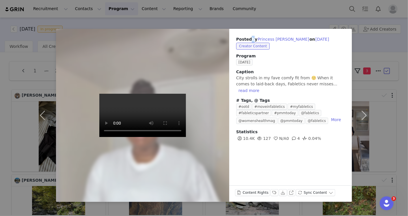
click at [251, 15] on div "Posted by Princess Malcolm on Sep 30, 2025 Creator Content Program SEPTEMBER 20…" at bounding box center [204, 108] width 408 height 216
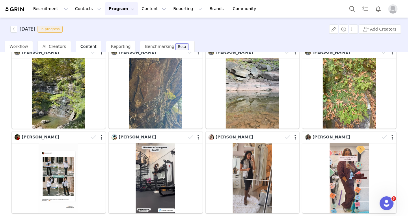
scroll to position [160, 0]
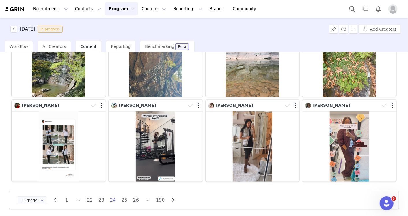
click at [173, 200] on button "button" at bounding box center [173, 200] width 9 height 8
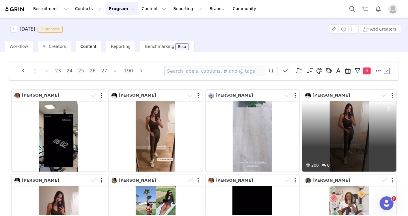
scroll to position [96, 0]
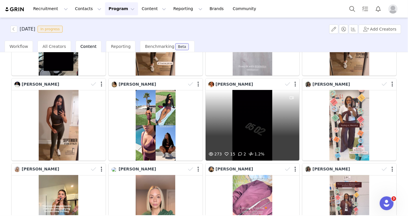
click at [238, 142] on div "273 15 2 1.2%" at bounding box center [252, 125] width 94 height 70
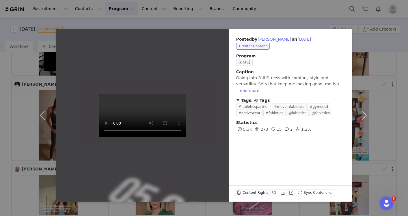
click at [267, 20] on div "Posted by Akilah Livingstone on Sep 30, 2025 Creator Content Program SEPTEMBER …" at bounding box center [204, 108] width 408 height 216
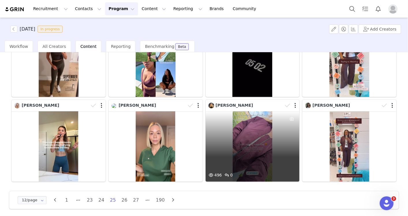
scroll to position [0, 0]
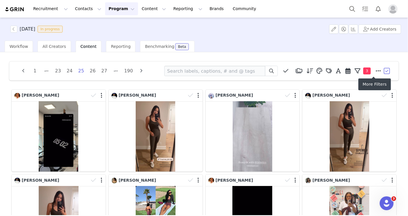
click at [376, 72] on icon at bounding box center [378, 71] width 5 height 6
select select "video"
select select "5"
select select "d6146601-472d-40a3-8610-2cd5d679b0e4"
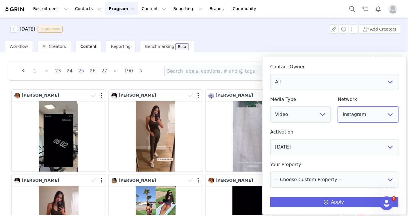
drag, startPoint x: 370, startPoint y: 117, endPoint x: 336, endPoint y: 166, distance: 60.0
click at [370, 117] on select "All YouTube Twitter Facebook Twitch Instagram Pinterest TikTok Other Uploads" at bounding box center [368, 114] width 61 height 16
select select "9"
click at [338, 106] on select "All YouTube Twitter Facebook Twitch Instagram Pinterest TikTok Other Uploads" at bounding box center [368, 114] width 61 height 16
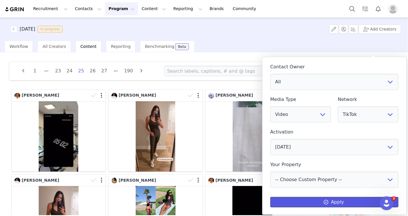
click at [366, 205] on button "Apply" at bounding box center [334, 202] width 128 height 10
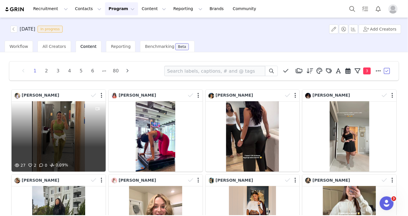
click at [61, 141] on div "27 2 0 0.09%" at bounding box center [59, 136] width 94 height 70
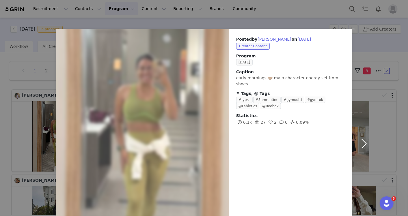
click at [360, 147] on button "button" at bounding box center [364, 143] width 24 height 229
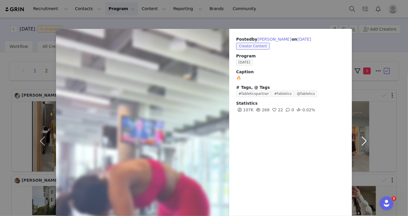
click at [360, 139] on button "button" at bounding box center [364, 141] width 24 height 224
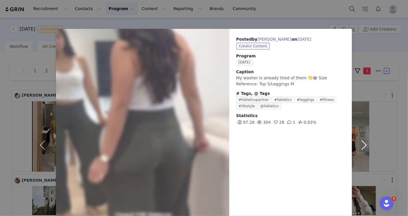
click at [364, 145] on button "button" at bounding box center [364, 145] width 24 height 233
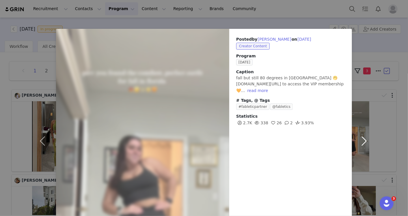
click at [362, 139] on button "button" at bounding box center [364, 141] width 24 height 224
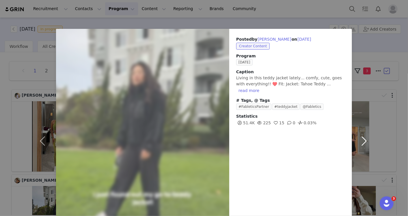
click at [359, 144] on button "button" at bounding box center [364, 141] width 24 height 224
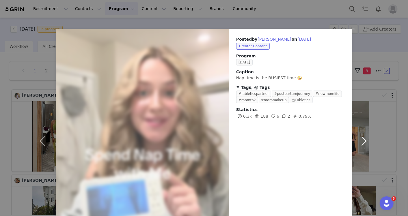
click at [359, 143] on button "button" at bounding box center [364, 141] width 24 height 224
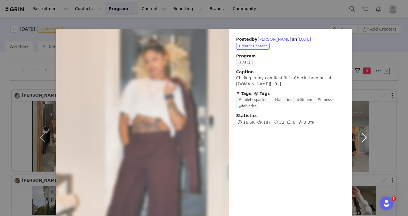
click at [360, 134] on button "button" at bounding box center [364, 137] width 24 height 217
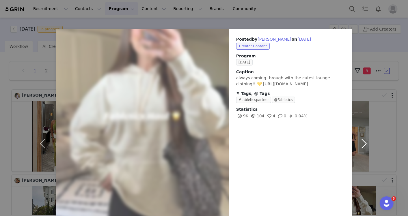
click at [358, 144] on button "button" at bounding box center [364, 143] width 24 height 229
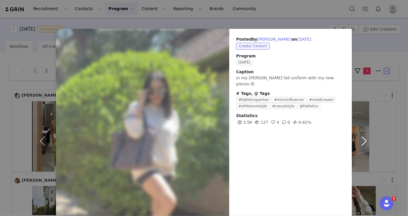
click at [360, 141] on button "button" at bounding box center [364, 141] width 24 height 224
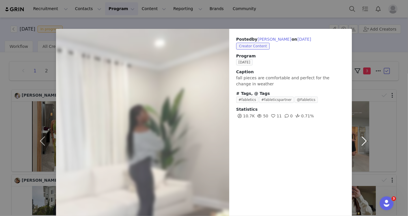
click at [360, 137] on button "button" at bounding box center [364, 141] width 24 height 224
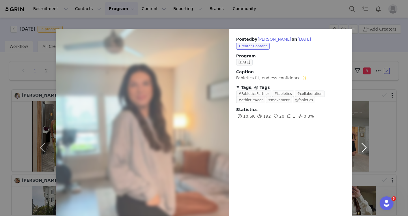
click at [358, 144] on button "button" at bounding box center [364, 148] width 24 height 238
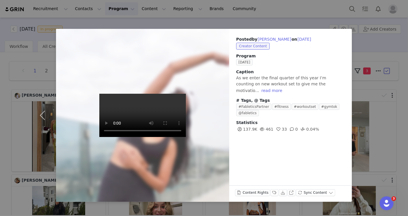
click at [294, 18] on div "Posted by Sharayu Mahale on Sep 30, 2025 Creator Content Program SEPTEMBER 2025…" at bounding box center [204, 108] width 408 height 216
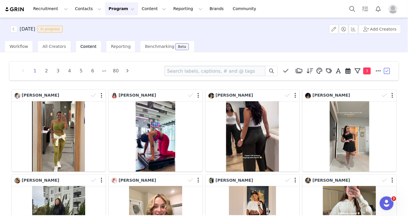
click at [127, 73] on button "button" at bounding box center [127, 71] width 9 height 8
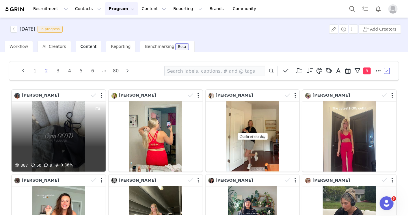
click at [98, 117] on div at bounding box center [98, 131] width 16 height 61
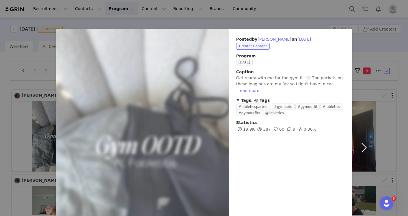
click at [360, 144] on button "button" at bounding box center [364, 148] width 24 height 238
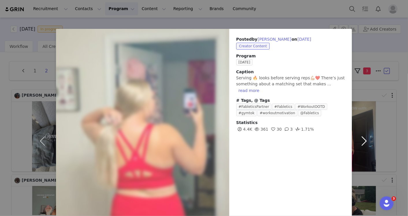
click at [361, 140] on button "button" at bounding box center [364, 141] width 24 height 224
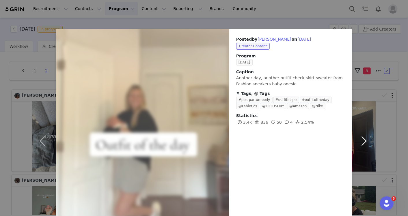
click at [358, 138] on button "button" at bounding box center [364, 141] width 24 height 224
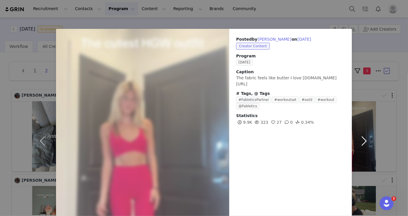
click at [362, 143] on button "button" at bounding box center [364, 141] width 24 height 224
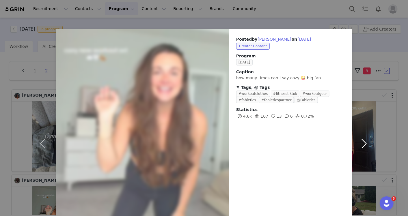
click at [360, 145] on button "button" at bounding box center [364, 143] width 24 height 229
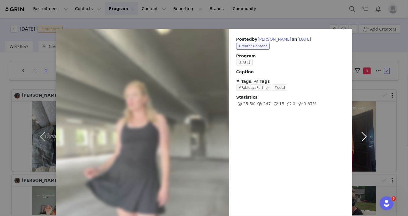
click at [355, 136] on button "button" at bounding box center [364, 137] width 24 height 216
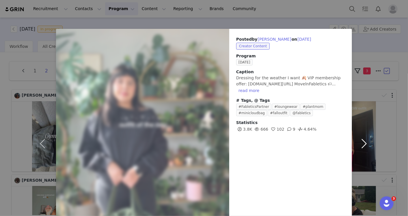
click at [362, 141] on button "button" at bounding box center [364, 143] width 24 height 229
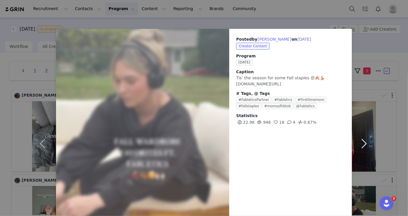
click at [362, 149] on button "button" at bounding box center [364, 143] width 24 height 229
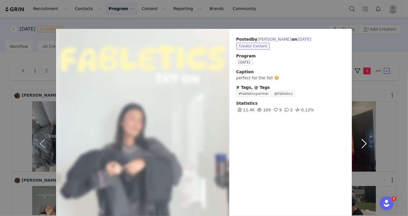
click at [363, 147] on button "button" at bounding box center [364, 143] width 24 height 229
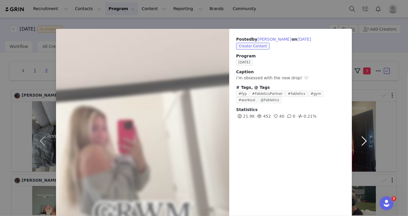
click at [356, 139] on button "button" at bounding box center [364, 141] width 24 height 224
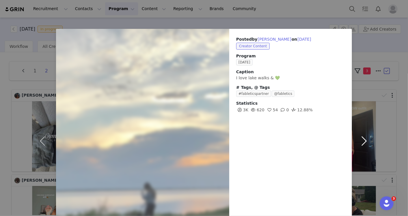
click at [360, 142] on button "button" at bounding box center [364, 141] width 24 height 224
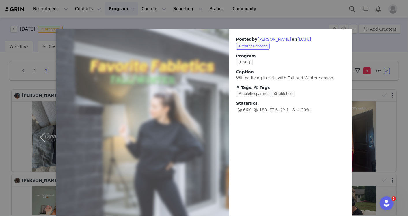
click at [313, 14] on div "Posted by Ester Fomenko on Sep 30, 2025 Creator Content Program SEPTEMBER 2025 …" at bounding box center [204, 108] width 408 height 216
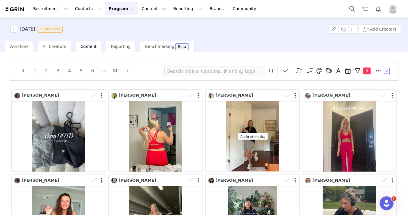
click at [128, 73] on icon "button" at bounding box center [127, 71] width 9 height 5
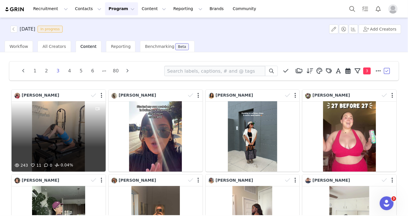
click at [61, 145] on div "243 11 0 0.04%" at bounding box center [59, 136] width 94 height 70
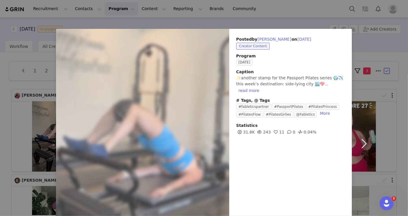
click at [360, 143] on button "button" at bounding box center [364, 143] width 24 height 229
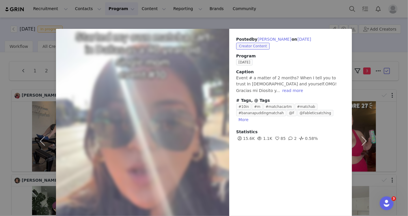
scroll to position [32, 0]
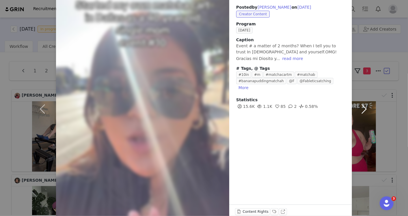
click at [363, 105] on button "button" at bounding box center [364, 109] width 24 height 224
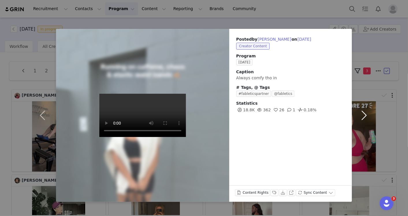
click at [368, 115] on button "button" at bounding box center [364, 115] width 24 height 173
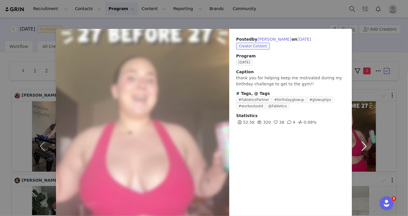
click at [358, 147] on button "button" at bounding box center [364, 146] width 24 height 235
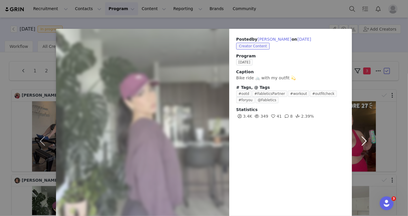
click at [363, 142] on button "button" at bounding box center [364, 141] width 24 height 224
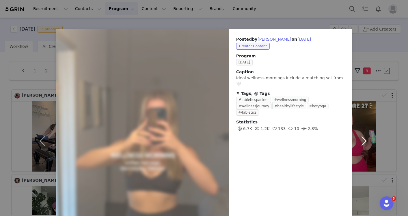
click at [360, 140] on button "button" at bounding box center [364, 141] width 24 height 224
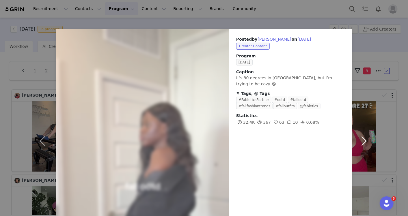
click at [359, 140] on button "button" at bounding box center [364, 141] width 24 height 224
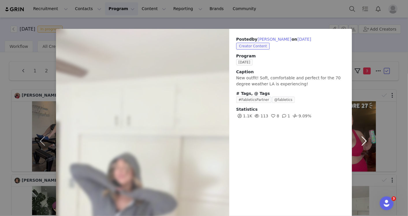
click at [363, 141] on button "button" at bounding box center [364, 141] width 24 height 224
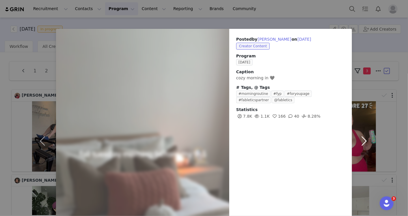
click at [362, 139] on button "button" at bounding box center [364, 141] width 24 height 224
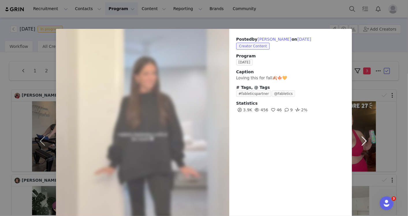
click at [364, 141] on button "button" at bounding box center [364, 141] width 24 height 224
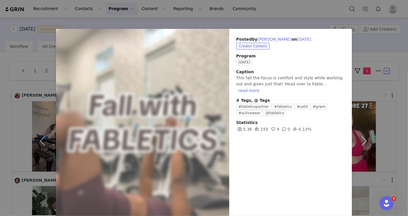
click at [270, 14] on div "Posted by Akilah Livingstone on Sep 30, 2025 Creator Content Program SEPTEMBER …" at bounding box center [204, 108] width 408 height 216
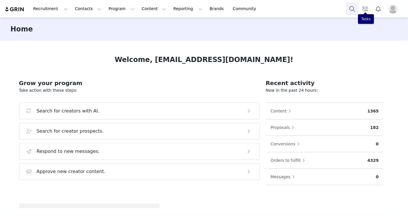
click at [358, 9] on button "Search" at bounding box center [352, 8] width 13 height 13
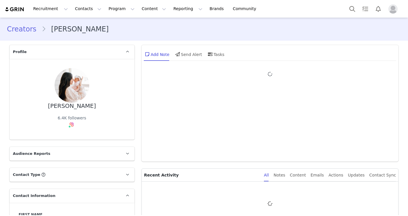
type input "+1 ([GEOGRAPHIC_DATA])"
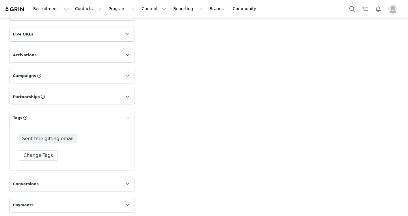
scroll to position [856, 0]
click at [32, 152] on button "Change Tags" at bounding box center [38, 155] width 39 height 10
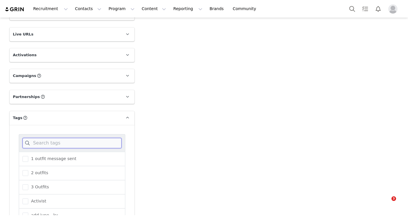
click at [55, 141] on input at bounding box center [72, 143] width 99 height 10
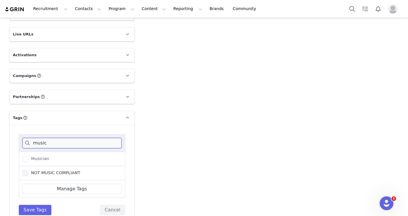
type input "music"
drag, startPoint x: 55, startPoint y: 172, endPoint x: 48, endPoint y: 181, distance: 11.3
click at [55, 172] on span "NOT MUSIC COMPLIANT" at bounding box center [54, 172] width 52 height 5
click at [28, 170] on input "NOT MUSIC COMPLIANT" at bounding box center [28, 170] width 0 height 0
click at [28, 210] on button "Save Tags" at bounding box center [35, 210] width 33 height 10
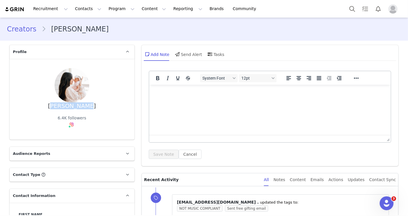
drag, startPoint x: 88, startPoint y: 110, endPoint x: 50, endPoint y: 110, distance: 38.1
click at [49, 110] on div "[PERSON_NAME][DEMOGRAPHIC_DATA] 6.4K followers" at bounding box center [72, 99] width 106 height 62
copy div "[PERSON_NAME]"
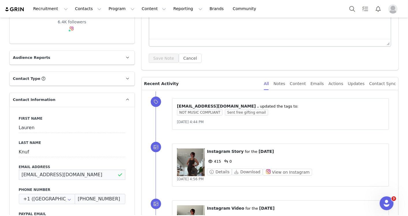
click at [87, 177] on input "[EMAIL_ADDRESS][DOMAIN_NAME]" at bounding box center [72, 175] width 106 height 10
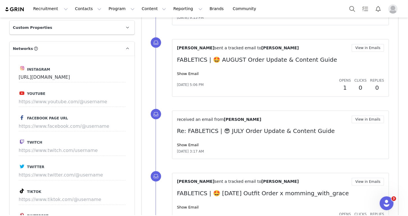
scroll to position [481, 0]
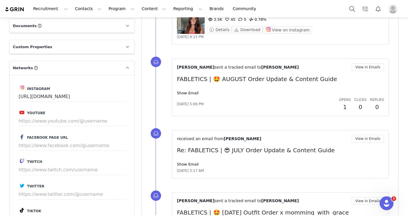
click at [126, 91] on div "Instagram [URL][DOMAIN_NAME] Youtube Facebook Page URL Twitch Twitter Tiktok Pi…" at bounding box center [72, 170] width 125 height 190
click at [125, 98] on div "Instagram [URL][DOMAIN_NAME] Youtube Facebook Page URL Twitch Twitter Tiktok Pi…" at bounding box center [72, 170] width 125 height 190
click at [123, 97] on input "[URL][DOMAIN_NAME]" at bounding box center [72, 96] width 107 height 10
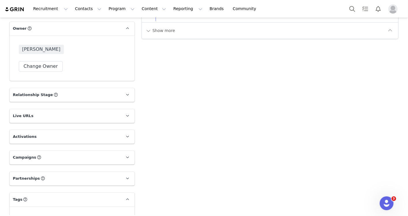
scroll to position [707, 0]
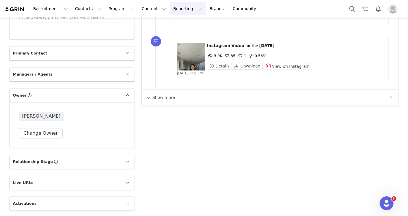
click at [170, 10] on button "Reporting Reporting" at bounding box center [188, 8] width 36 height 13
click at [181, 36] on p "Report Builder" at bounding box center [172, 36] width 29 height 6
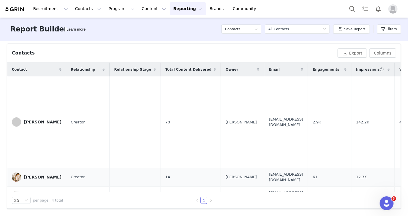
scroll to position [29, 0]
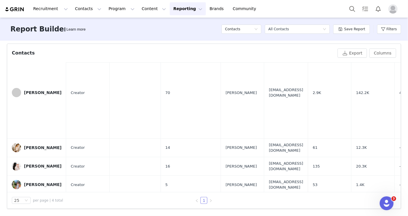
drag, startPoint x: 42, startPoint y: 93, endPoint x: 80, endPoint y: 118, distance: 45.9
click at [42, 93] on div "[PERSON_NAME]" at bounding box center [43, 92] width 38 height 5
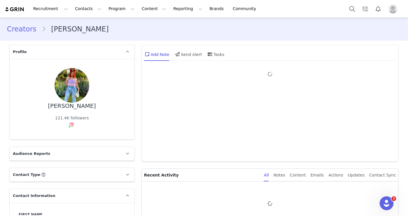
type input "+1 ([GEOGRAPHIC_DATA])"
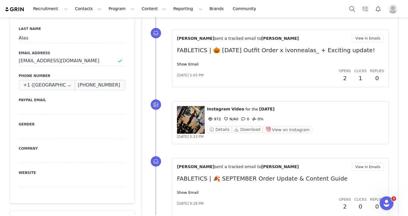
scroll to position [224, 0]
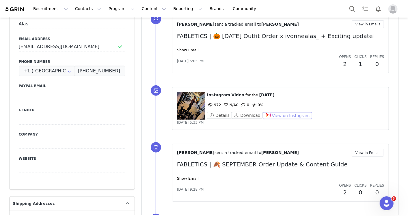
click at [272, 113] on button "View on Instagram" at bounding box center [287, 115] width 49 height 7
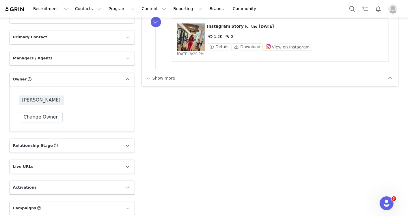
scroll to position [852, 0]
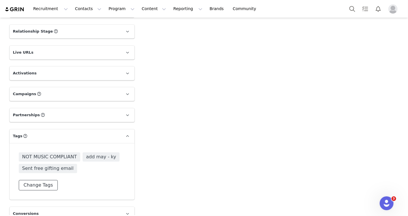
click at [46, 180] on button "Change Tags" at bounding box center [38, 185] width 39 height 10
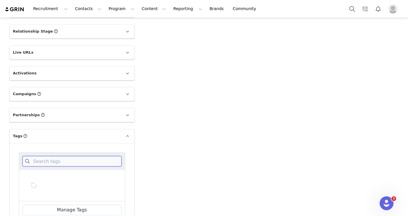
click at [63, 156] on input at bounding box center [72, 161] width 99 height 10
type input "musi"
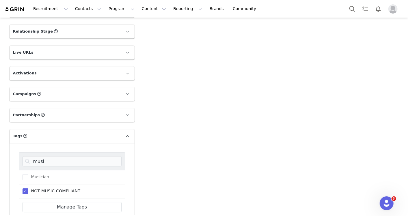
click at [56, 188] on span "NOT MUSIC COMPLIANT" at bounding box center [54, 190] width 52 height 5
click at [28, 188] on input "NOT MUSIC COMPLIANT" at bounding box center [28, 188] width 0 height 0
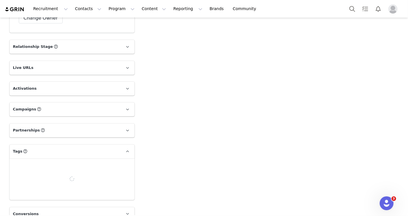
scroll to position [840, 0]
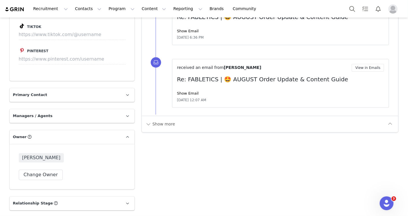
scroll to position [519, 0]
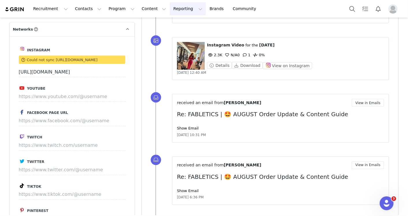
drag, startPoint x: 175, startPoint y: 10, endPoint x: 179, endPoint y: 27, distance: 17.3
click at [175, 10] on button "Reporting Reporting" at bounding box center [188, 8] width 36 height 13
click at [177, 34] on p "Report Builder" at bounding box center [172, 36] width 29 height 6
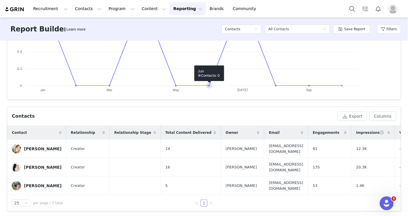
scroll to position [128, 0]
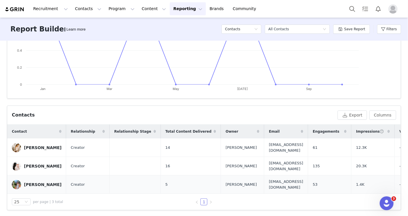
click at [38, 182] on div "[PERSON_NAME]" at bounding box center [43, 184] width 38 height 5
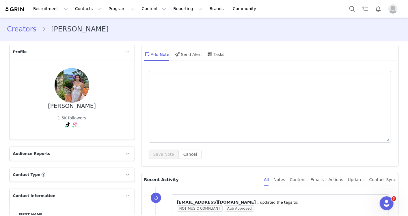
type input "+1 ([GEOGRAPHIC_DATA])"
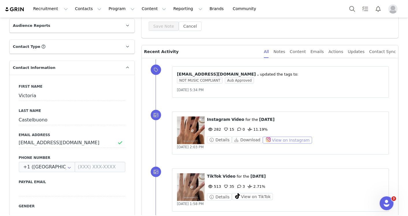
click at [282, 138] on button "View on Instagram" at bounding box center [287, 140] width 49 height 7
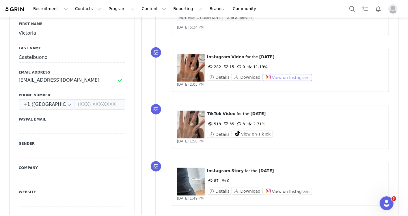
scroll to position [192, 0]
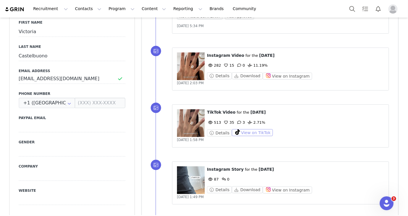
click at [259, 129] on button "View on TikTok" at bounding box center [252, 132] width 41 height 7
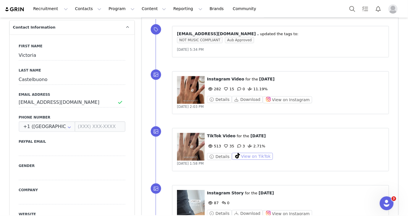
scroll to position [160, 0]
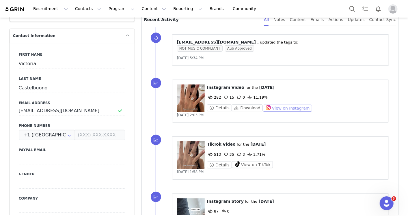
click at [284, 105] on button "View on Instagram" at bounding box center [287, 108] width 49 height 7
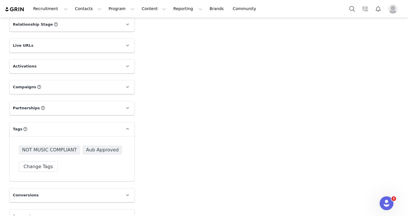
scroll to position [856, 0]
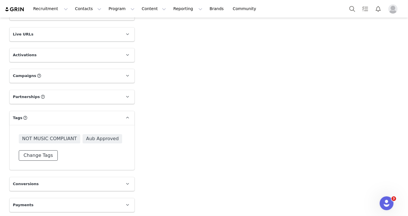
click at [42, 150] on button "Change Tags" at bounding box center [38, 155] width 39 height 10
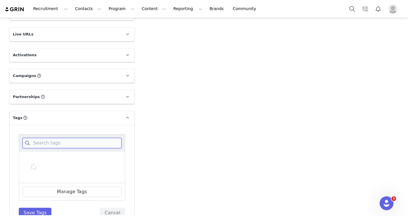
click at [47, 144] on input at bounding box center [72, 143] width 99 height 10
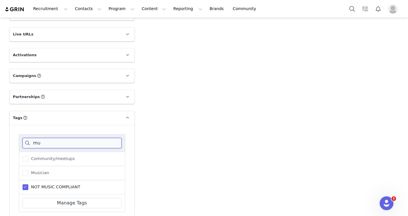
type input "mu"
click at [49, 186] on span "NOT MUSIC COMPLIANT" at bounding box center [54, 186] width 52 height 5
click at [28, 184] on input "NOT MUSIC COMPLIANT" at bounding box center [28, 184] width 0 height 0
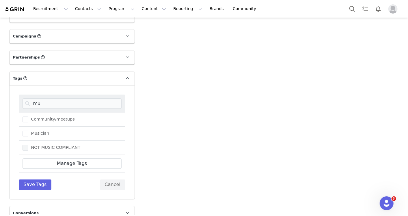
scroll to position [920, 0]
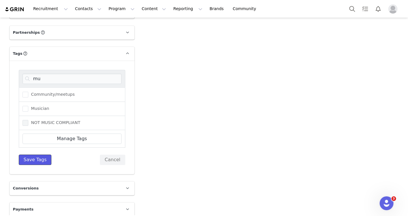
click at [23, 155] on button "Save Tags" at bounding box center [35, 160] width 33 height 10
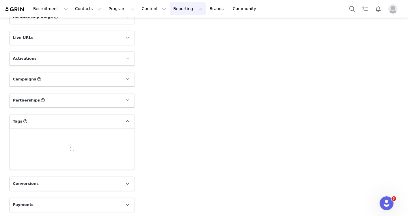
click at [176, 12] on button "Reporting Reporting" at bounding box center [188, 8] width 36 height 13
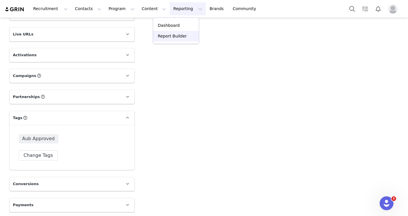
click at [172, 35] on p "Report Builder" at bounding box center [172, 36] width 29 height 6
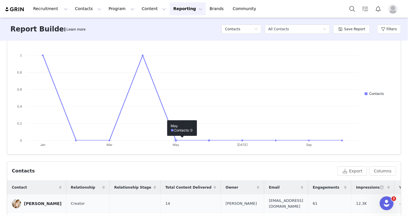
scroll to position [112, 0]
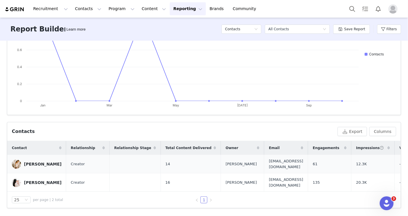
click at [32, 164] on div "[PERSON_NAME]" at bounding box center [43, 164] width 38 height 5
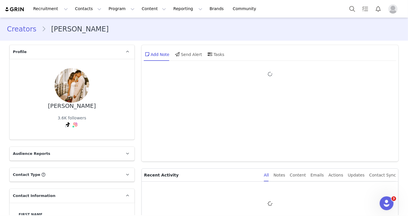
type input "+1 ([GEOGRAPHIC_DATA])"
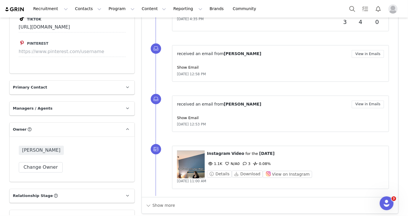
scroll to position [737, 0]
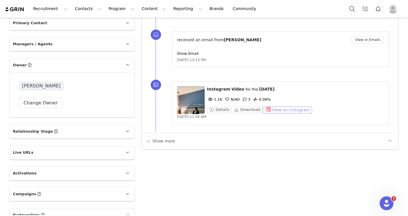
click at [294, 106] on button "View on Instagram" at bounding box center [287, 109] width 49 height 7
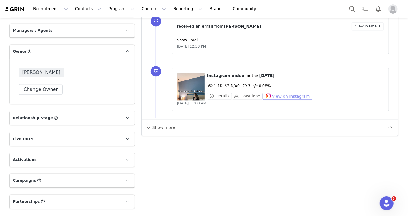
scroll to position [856, 0]
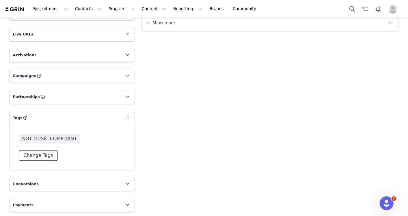
click at [48, 156] on button "Change Tags" at bounding box center [38, 155] width 39 height 10
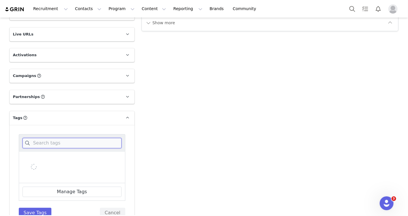
click at [54, 144] on input at bounding box center [72, 143] width 99 height 10
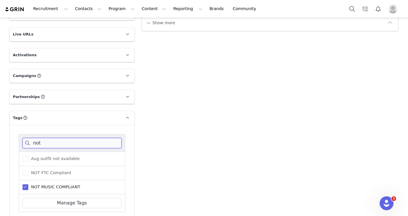
type input "not"
click at [30, 184] on span "NOT MUSIC COMPLIANT" at bounding box center [54, 186] width 52 height 5
click at [28, 184] on input "NOT MUSIC COMPLIANT" at bounding box center [28, 184] width 0 height 0
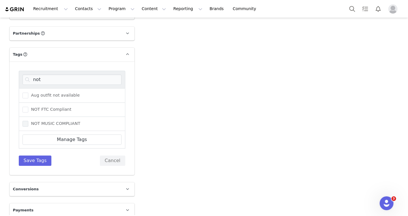
scroll to position [920, 0]
click at [38, 159] on button "Save Tags" at bounding box center [35, 160] width 33 height 10
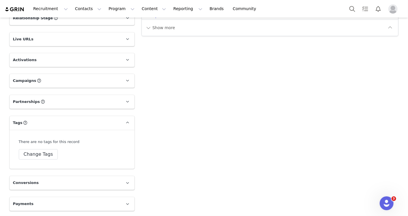
scroll to position [850, 0]
click at [178, 10] on button "Reporting Reporting" at bounding box center [188, 8] width 36 height 13
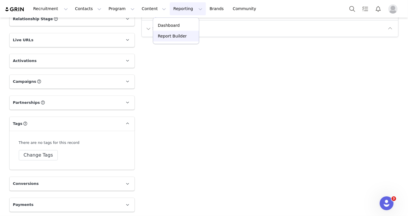
click at [175, 38] on p "Report Builder" at bounding box center [172, 36] width 29 height 6
